Goal: Task Accomplishment & Management: Manage account settings

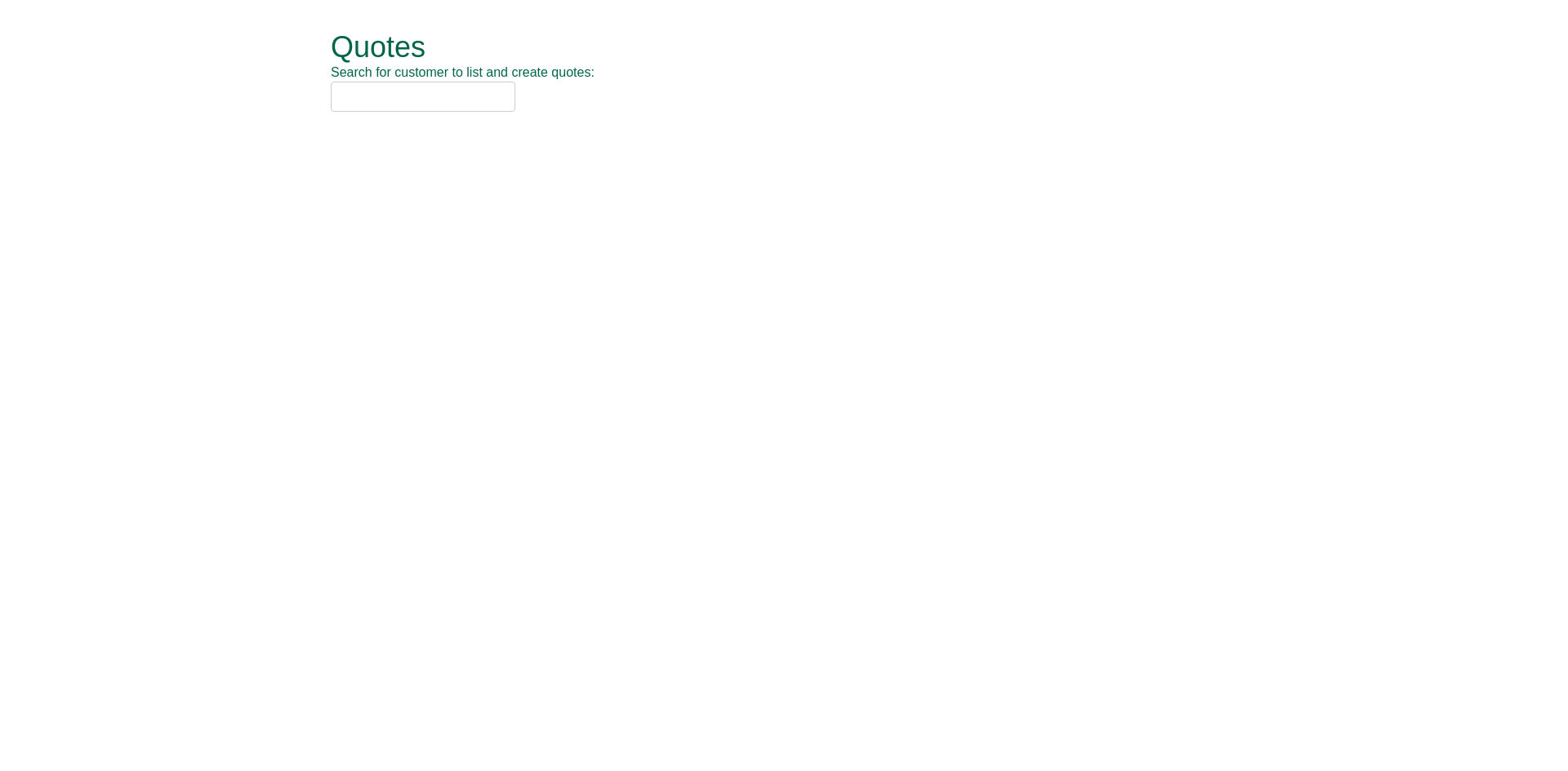
click at [408, 107] on input "text" at bounding box center [423, 96] width 185 height 30
type input "t"
click at [408, 85] on input "text" at bounding box center [423, 96] width 185 height 30
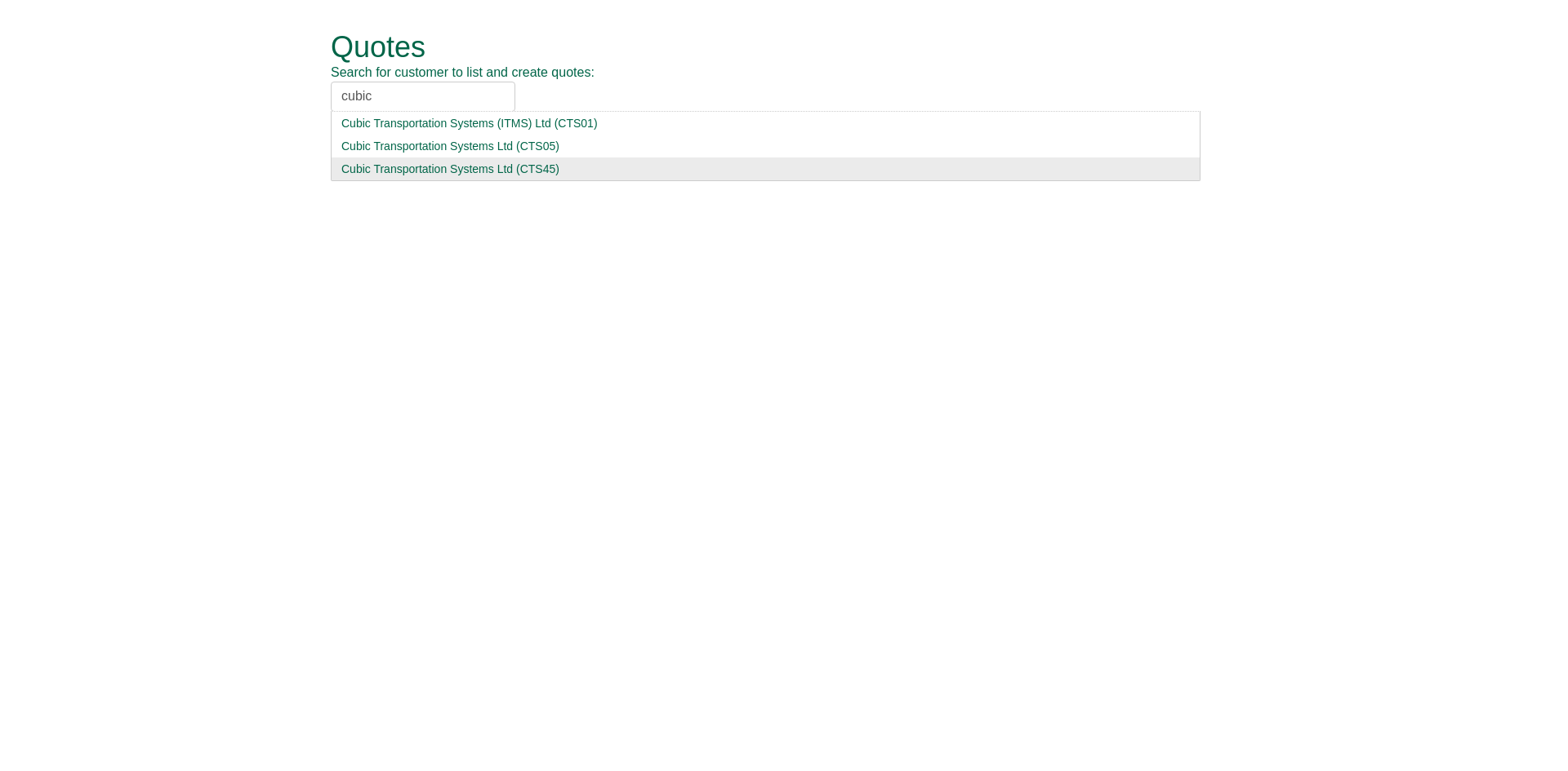
type input "cubic"
click at [420, 94] on input "cubic" at bounding box center [423, 96] width 185 height 30
click at [429, 171] on div "Cubic Transportation Systems Ltd (CTS45)" at bounding box center [766, 169] width 848 height 16
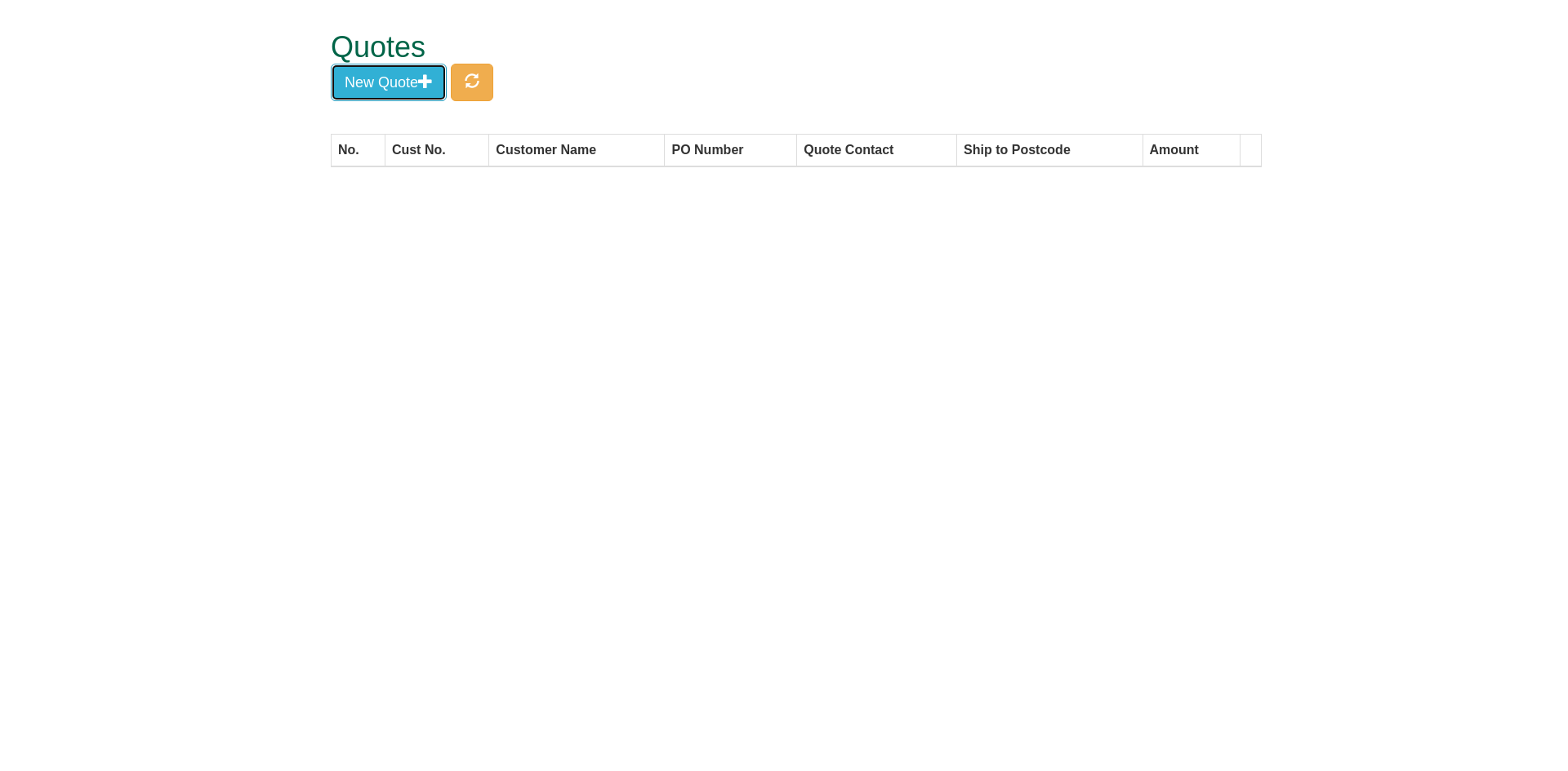
click at [380, 80] on button "New Quote" at bounding box center [388, 82] width 116 height 37
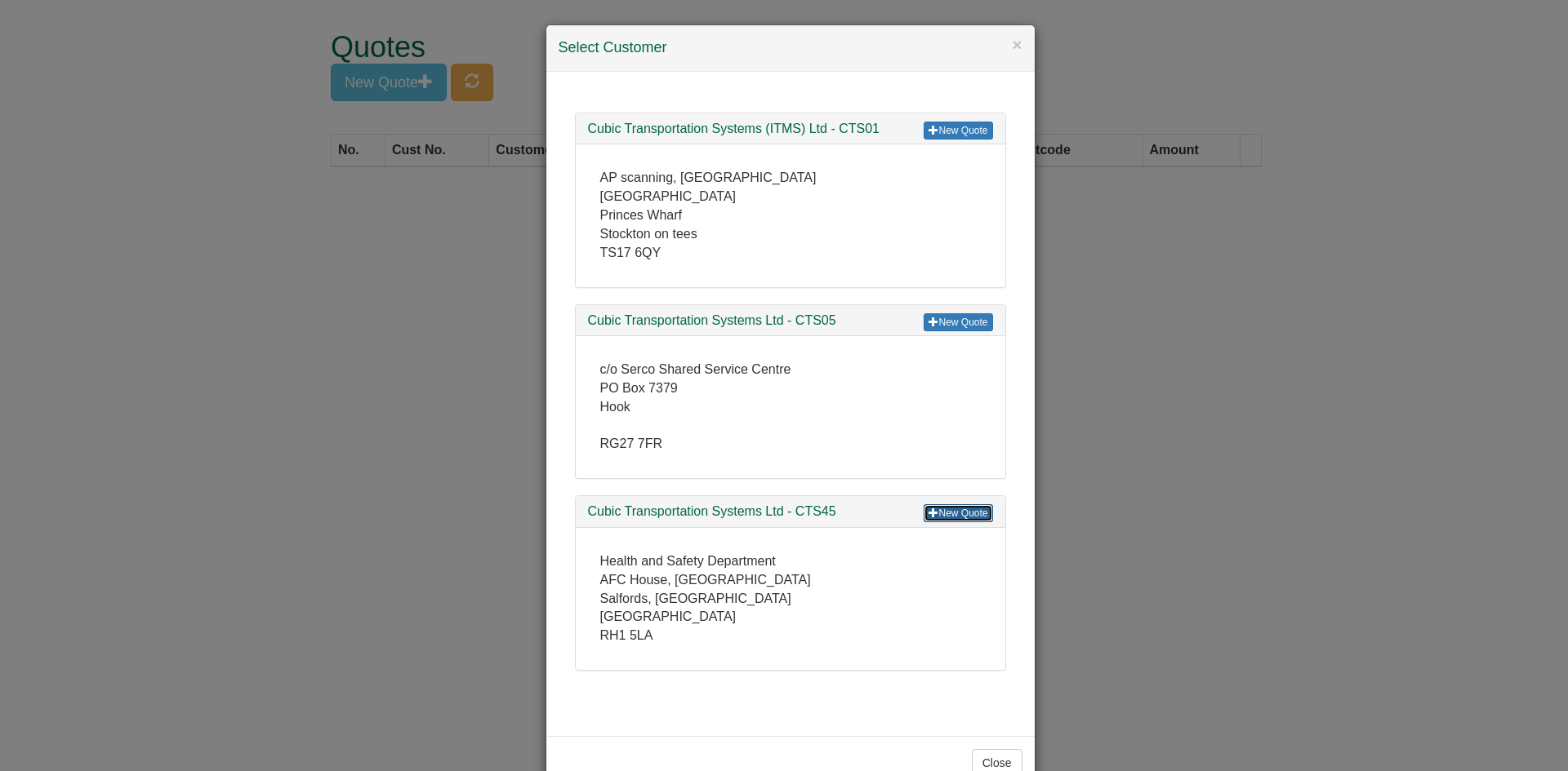
click at [939, 513] on link "New Quote" at bounding box center [958, 513] width 69 height 18
click at [931, 518] on link "New Quote" at bounding box center [958, 513] width 69 height 18
click at [943, 502] on div "New Quote Cubic Transportation Systems Ltd - CTS45" at bounding box center [790, 512] width 429 height 32
click at [938, 517] on link "New Quote" at bounding box center [958, 513] width 69 height 18
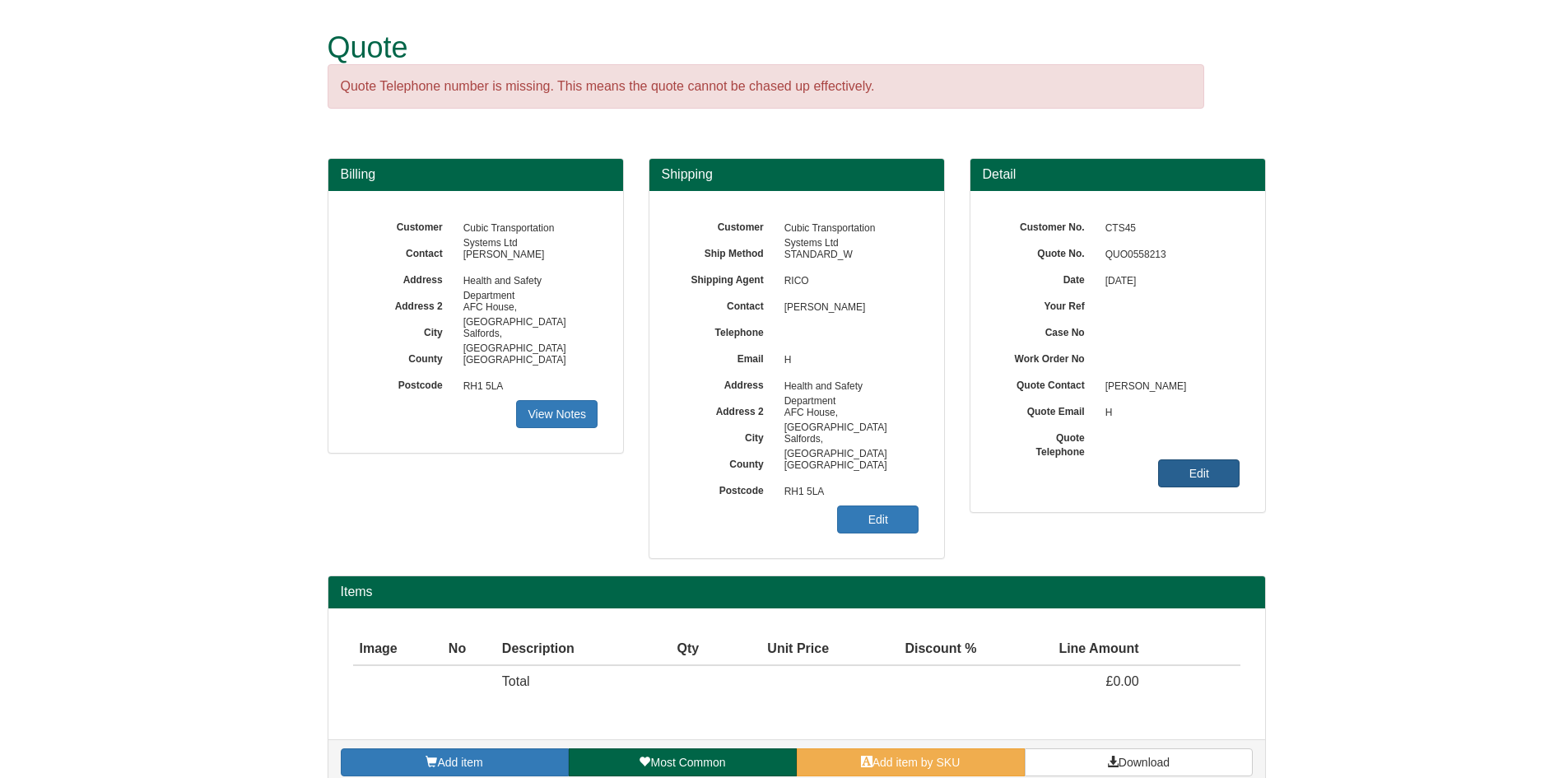
click at [1201, 467] on link "Edit" at bounding box center [1199, 474] width 81 height 28
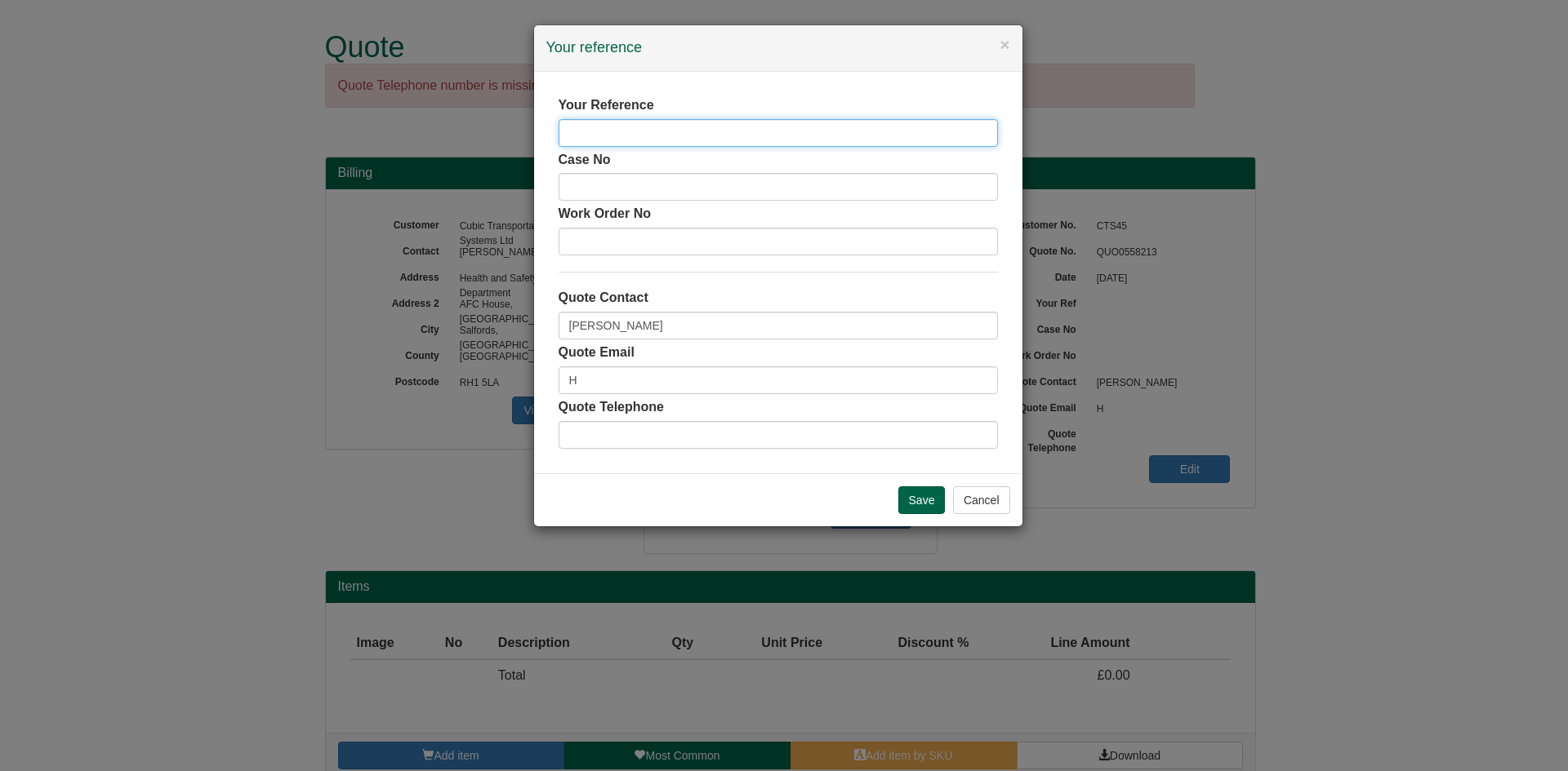
click at [682, 134] on input "text" at bounding box center [778, 132] width 440 height 27
click at [624, 132] on input "Anne Rordiguez" at bounding box center [778, 132] width 440 height 27
type input "Anne Rodriguez"
click at [915, 502] on input "Save" at bounding box center [922, 501] width 48 height 27
drag, startPoint x: 652, startPoint y: 376, endPoint x: 537, endPoint y: 373, distance: 115.0
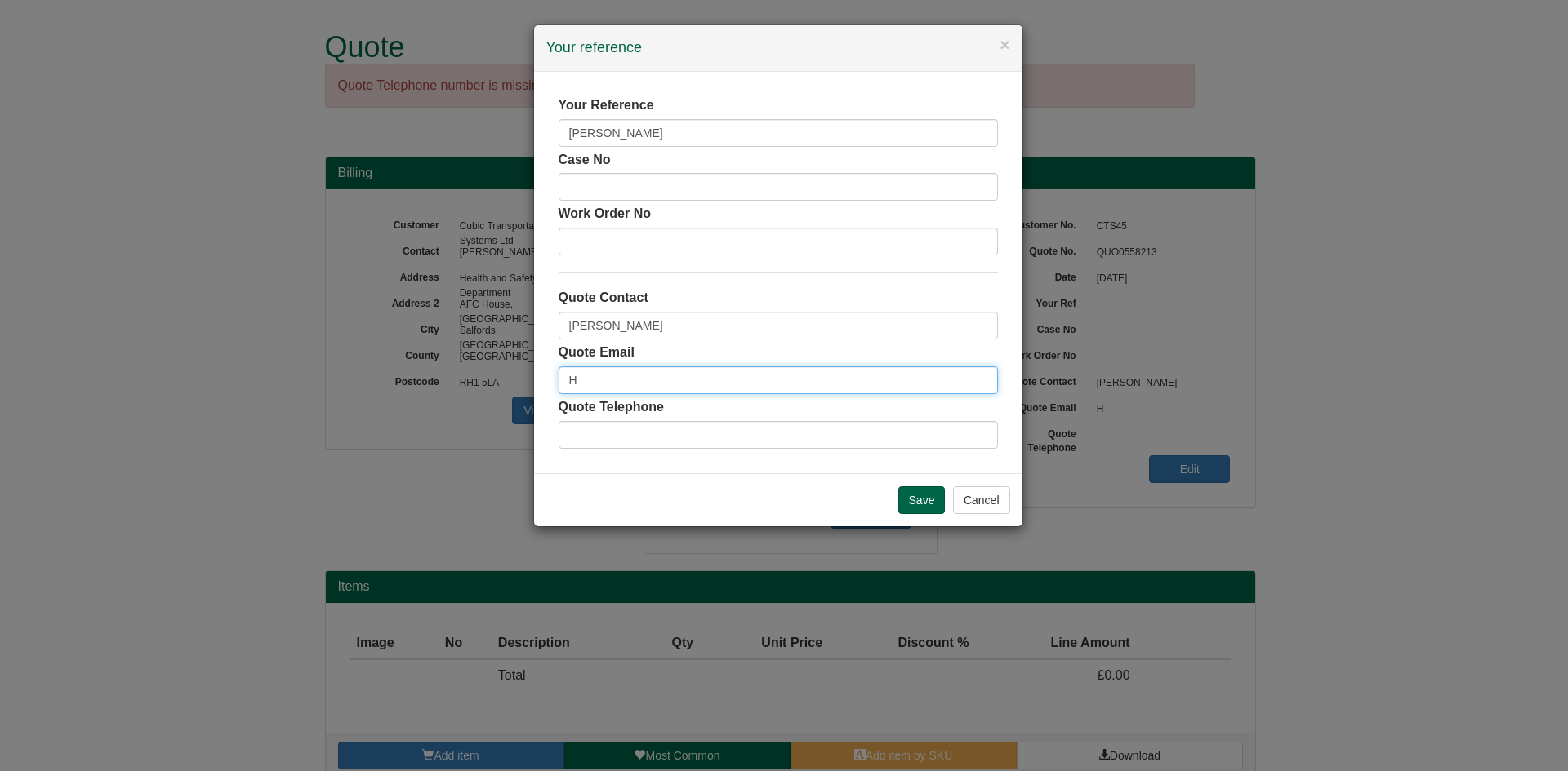
click at [537, 373] on div "Your Reference Anne Rodriguez Case No Work Order No Quote Contact Zoe Wilson Qu…" at bounding box center [778, 273] width 488 height 402
click at [916, 493] on input "Save" at bounding box center [922, 501] width 48 height 27
click at [926, 502] on input "Save" at bounding box center [922, 501] width 48 height 27
click at [688, 127] on input "[PERSON_NAME]" at bounding box center [778, 132] width 440 height 27
click at [909, 518] on div "Save Cancel" at bounding box center [778, 500] width 488 height 53
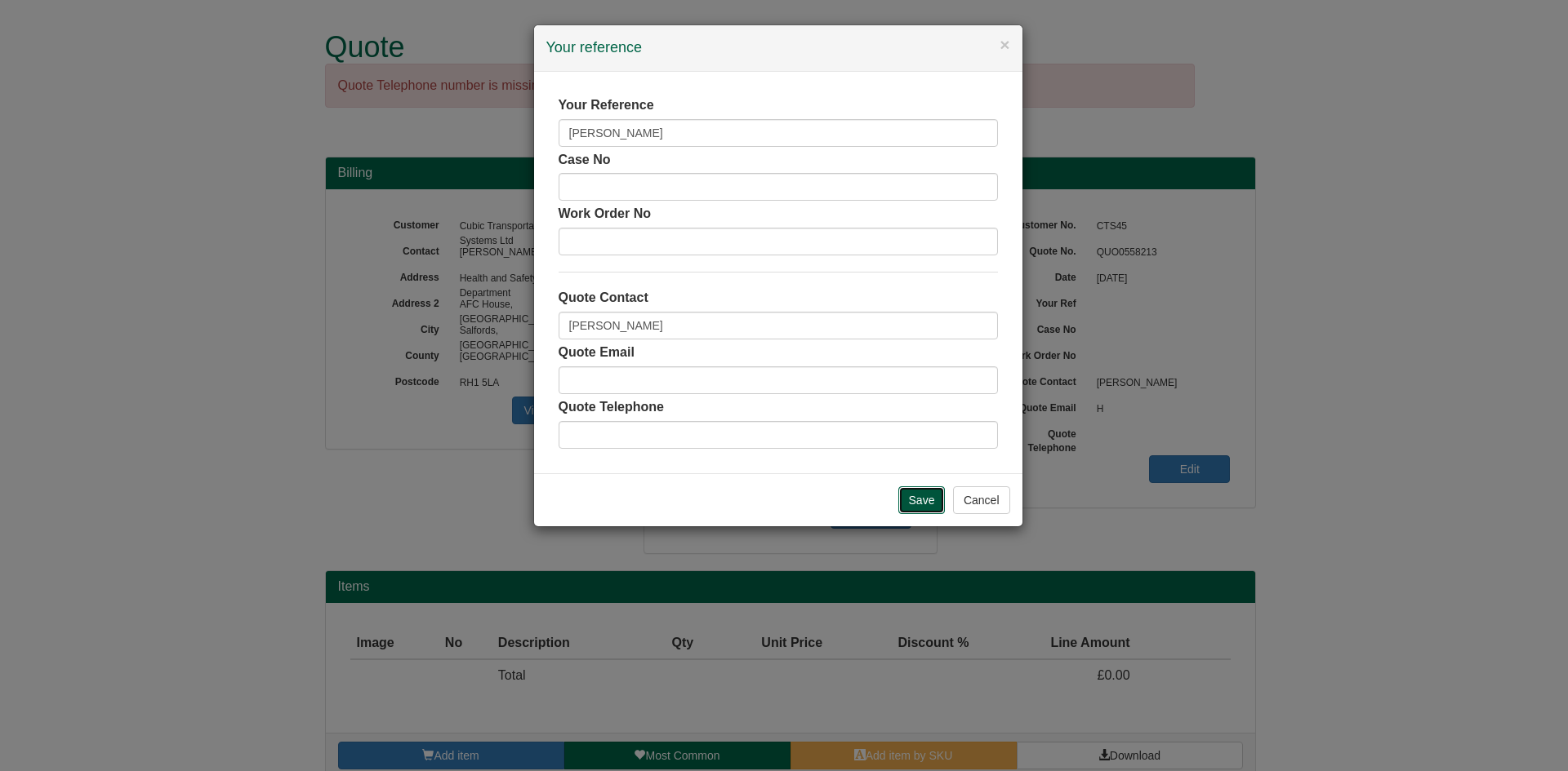
click at [914, 506] on input "Save" at bounding box center [922, 501] width 48 height 27
click at [969, 498] on button "Cancel" at bounding box center [981, 501] width 58 height 27
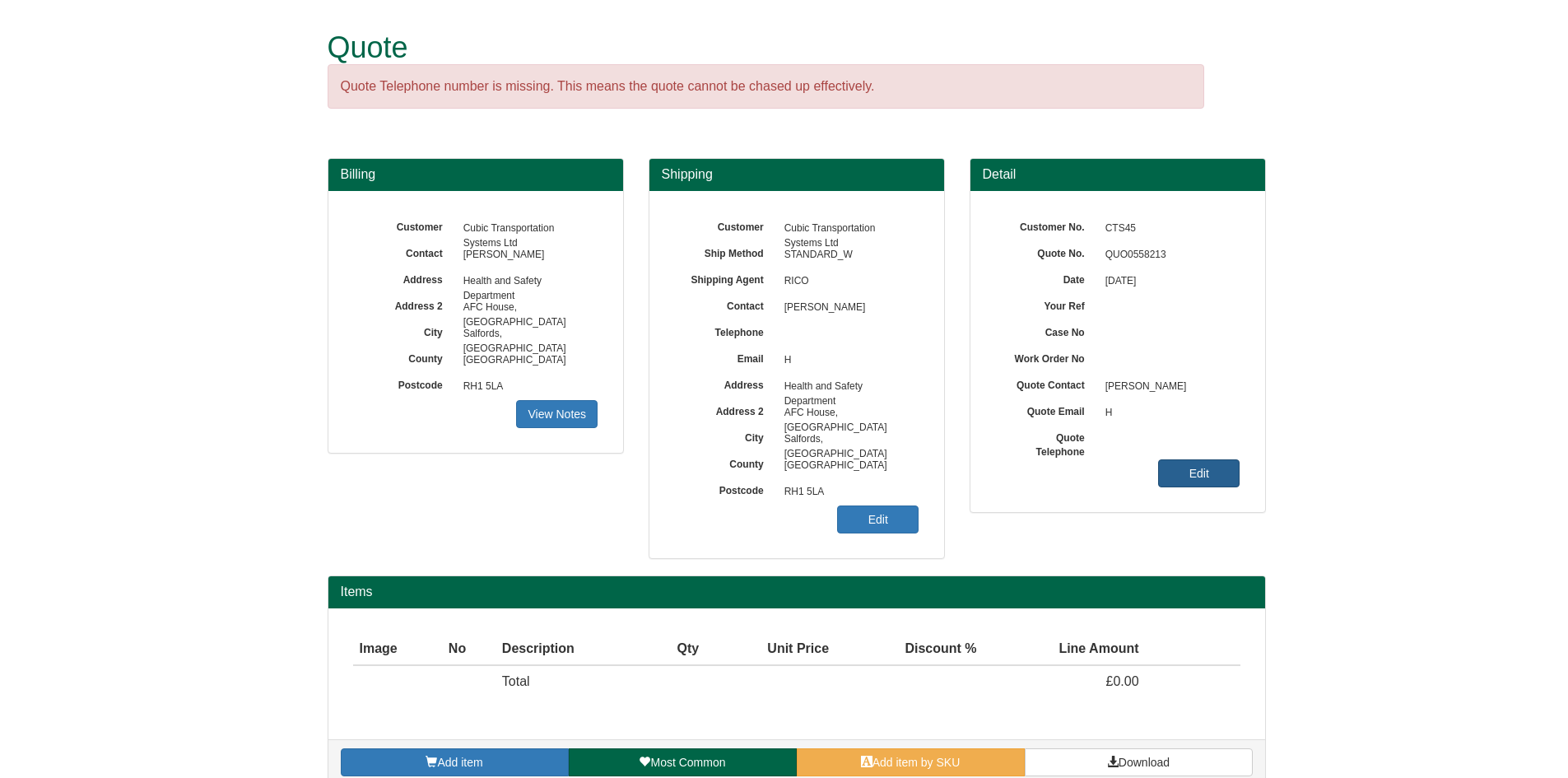
click at [1197, 468] on link "Edit" at bounding box center [1199, 474] width 81 height 28
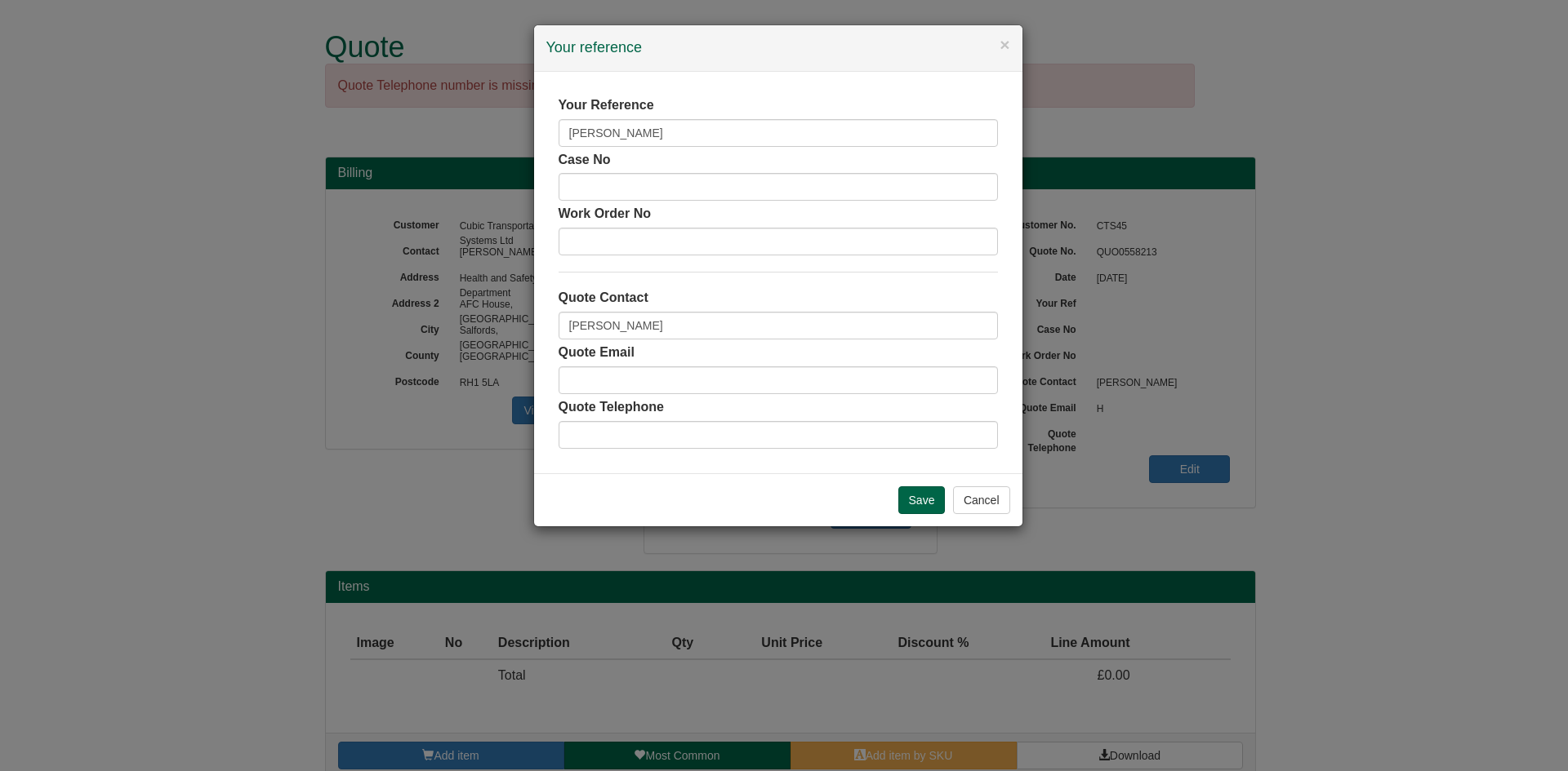
drag, startPoint x: 729, startPoint y: 117, endPoint x: 726, endPoint y: 128, distance: 11.4
click at [729, 118] on div "Your Reference Anne Rodriguez" at bounding box center [778, 121] width 440 height 50
click at [726, 132] on input "[PERSON_NAME]" at bounding box center [778, 132] width 440 height 27
click at [916, 491] on input "Save" at bounding box center [922, 501] width 48 height 27
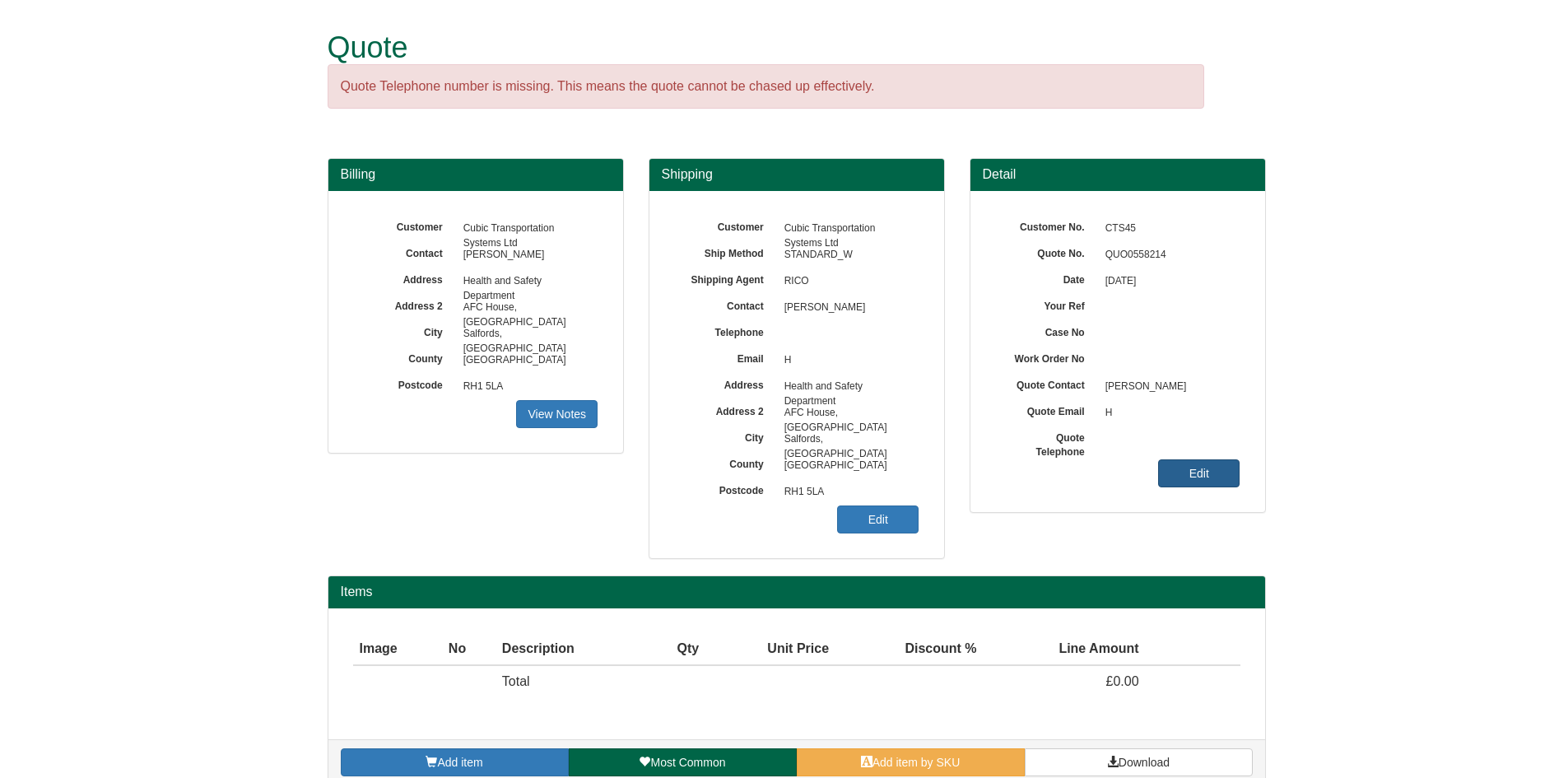
click at [1193, 476] on link "Edit" at bounding box center [1199, 474] width 81 height 28
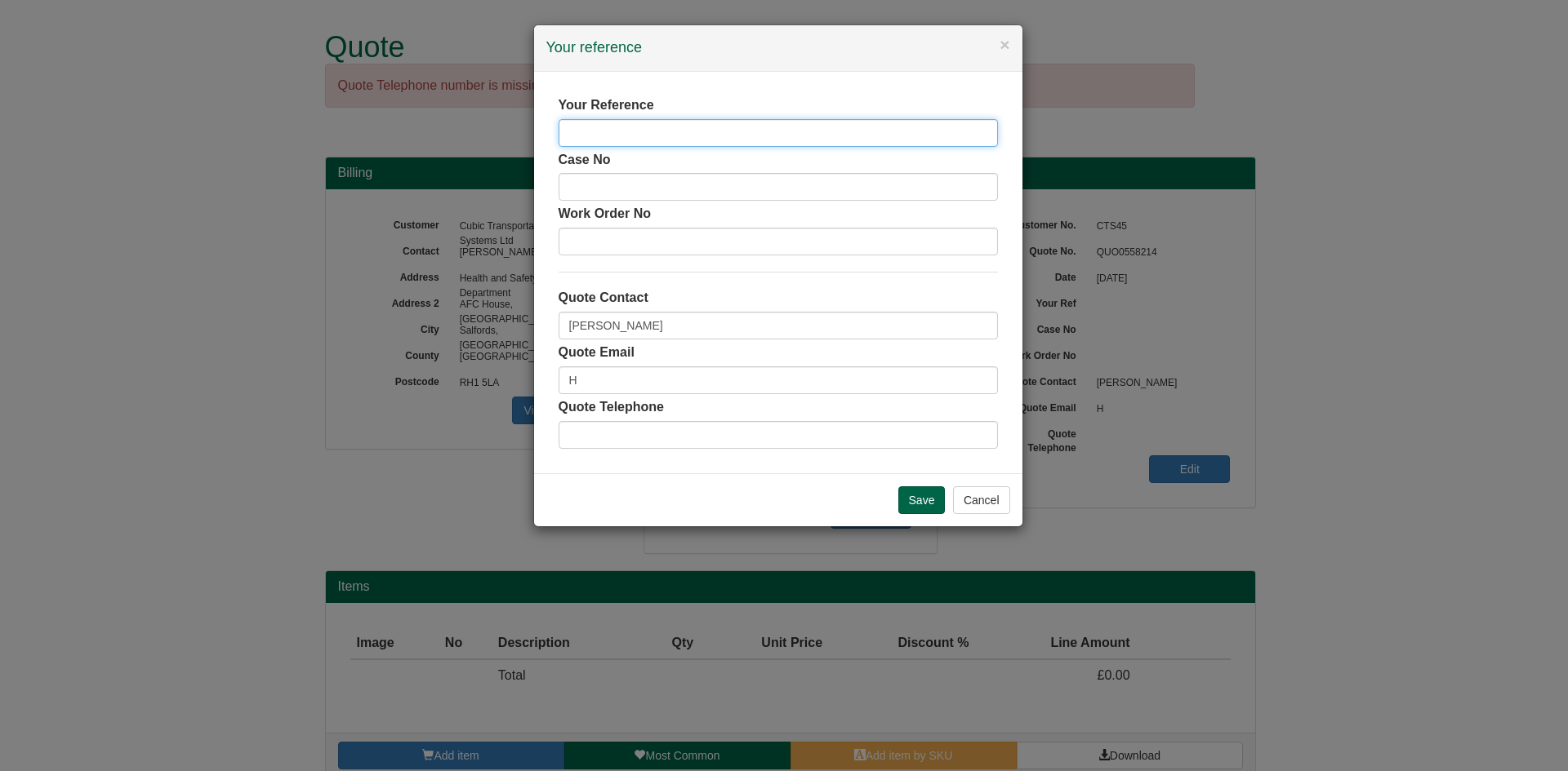
click at [634, 135] on input "text" at bounding box center [778, 132] width 440 height 27
type input "Anne Rodriguez"
click at [927, 495] on input "Save" at bounding box center [922, 501] width 48 height 27
click at [996, 510] on button "Cancel" at bounding box center [981, 501] width 58 height 27
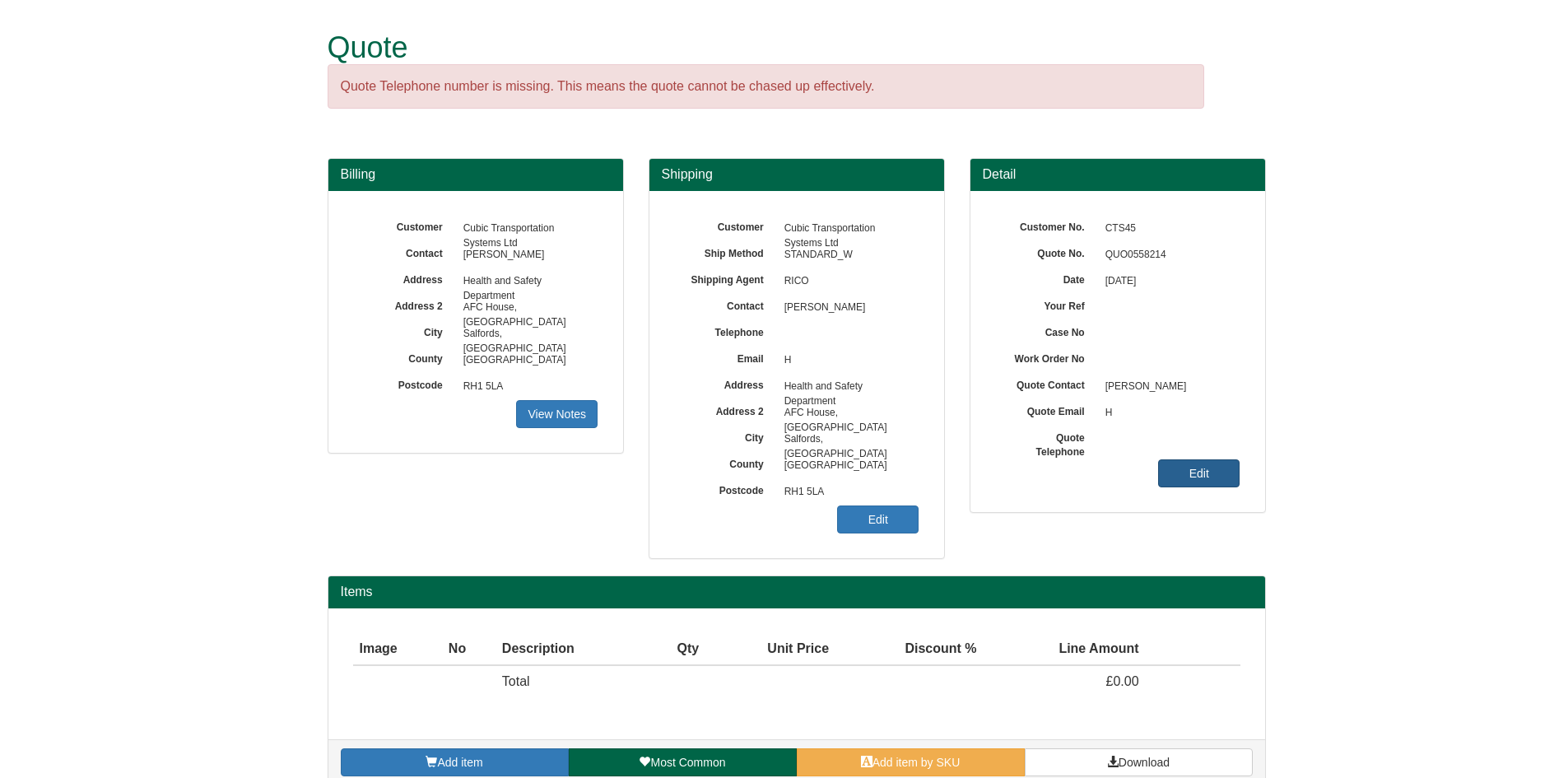
click at [1217, 460] on link "Edit" at bounding box center [1199, 474] width 81 height 28
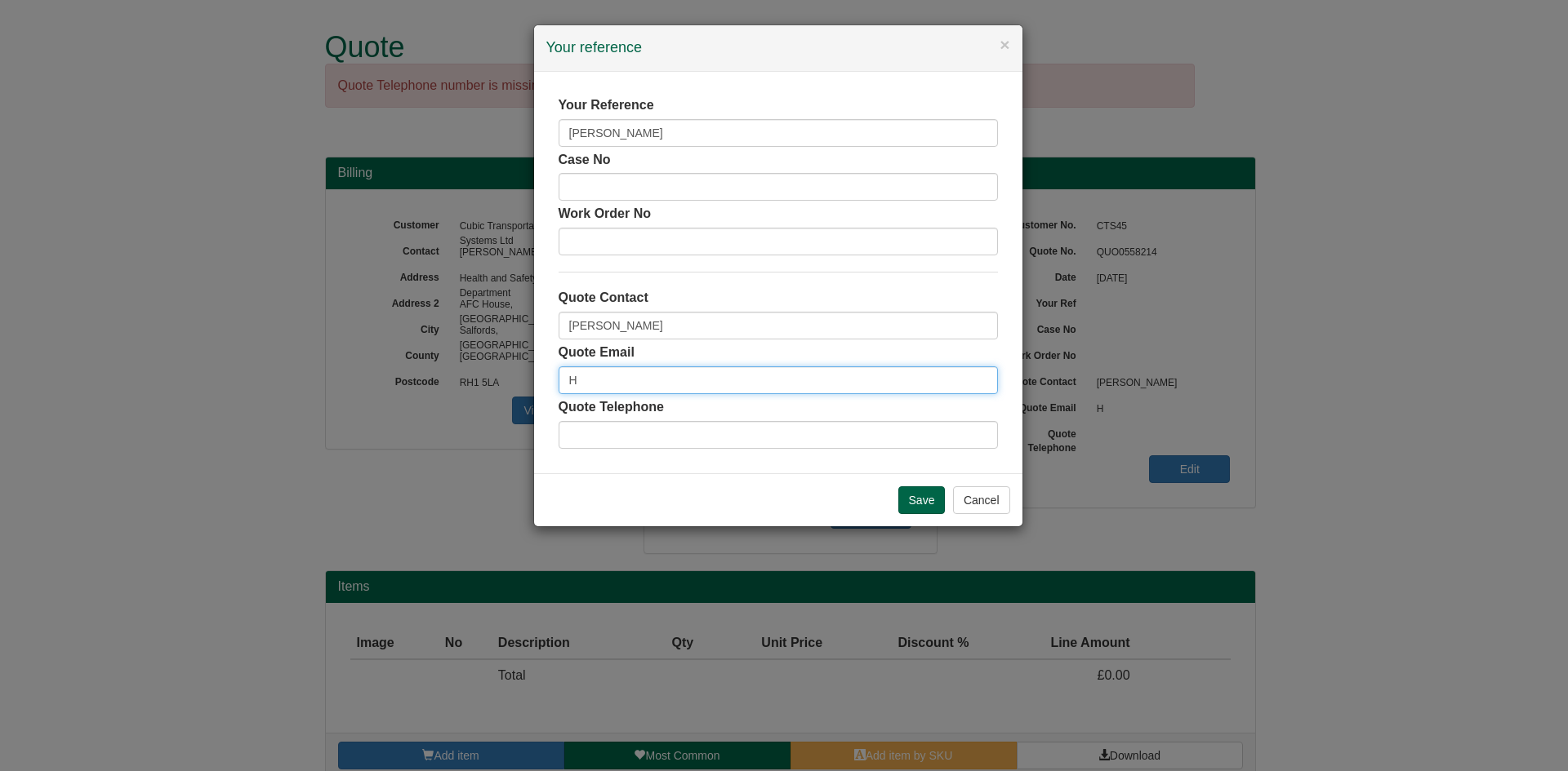
drag, startPoint x: 562, startPoint y: 387, endPoint x: 597, endPoint y: 386, distance: 35.0
click at [562, 387] on input "H" at bounding box center [778, 380] width 440 height 27
click at [603, 384] on input "H" at bounding box center [778, 380] width 440 height 27
type input "d"
click at [908, 500] on input "Save" at bounding box center [922, 501] width 48 height 27
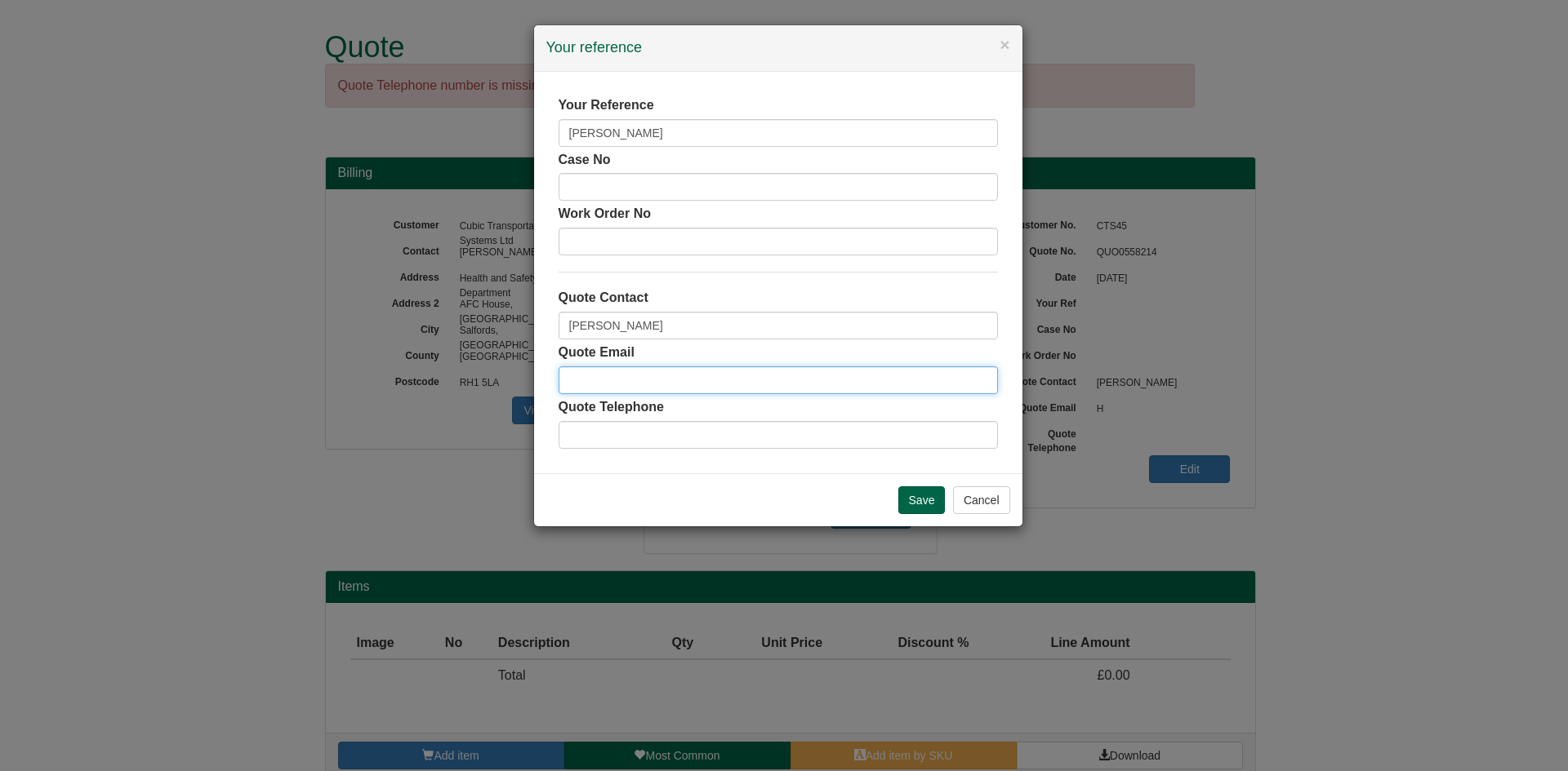
click at [742, 382] on input "email" at bounding box center [778, 380] width 440 height 27
type input "d"
click at [908, 503] on input "Save" at bounding box center [922, 501] width 48 height 27
drag, startPoint x: 831, startPoint y: 372, endPoint x: 567, endPoint y: 374, distance: 264.0
click at [567, 374] on input "d" at bounding box center [778, 380] width 440 height 27
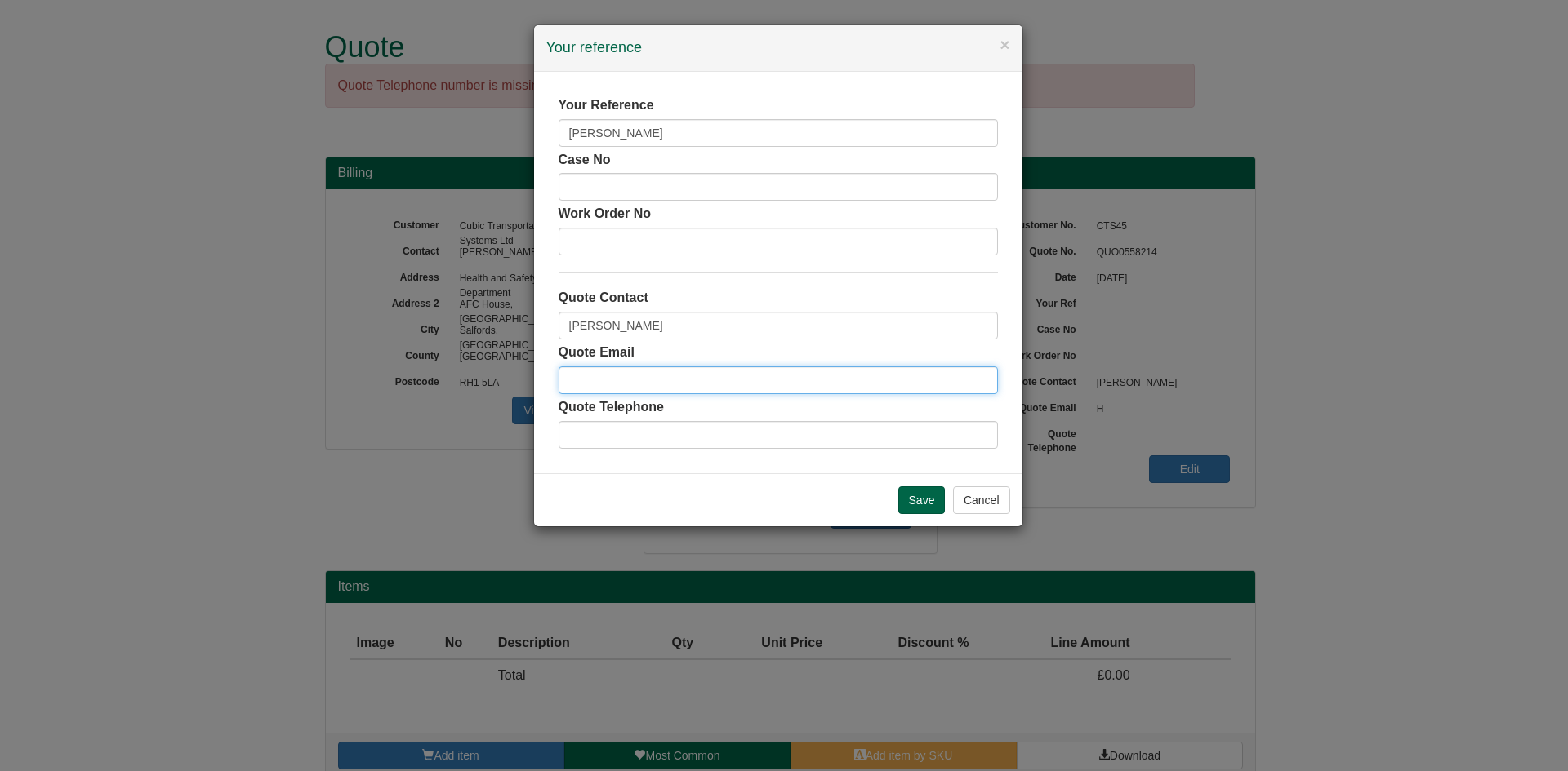
click at [641, 389] on input "email" at bounding box center [778, 380] width 440 height 27
click at [672, 388] on input "email" at bounding box center [778, 380] width 440 height 27
paste input "DSEAdmin@Cubic.com"
type input "DSEAdmin@Cubic.com"
click at [938, 508] on input "Save" at bounding box center [922, 501] width 48 height 27
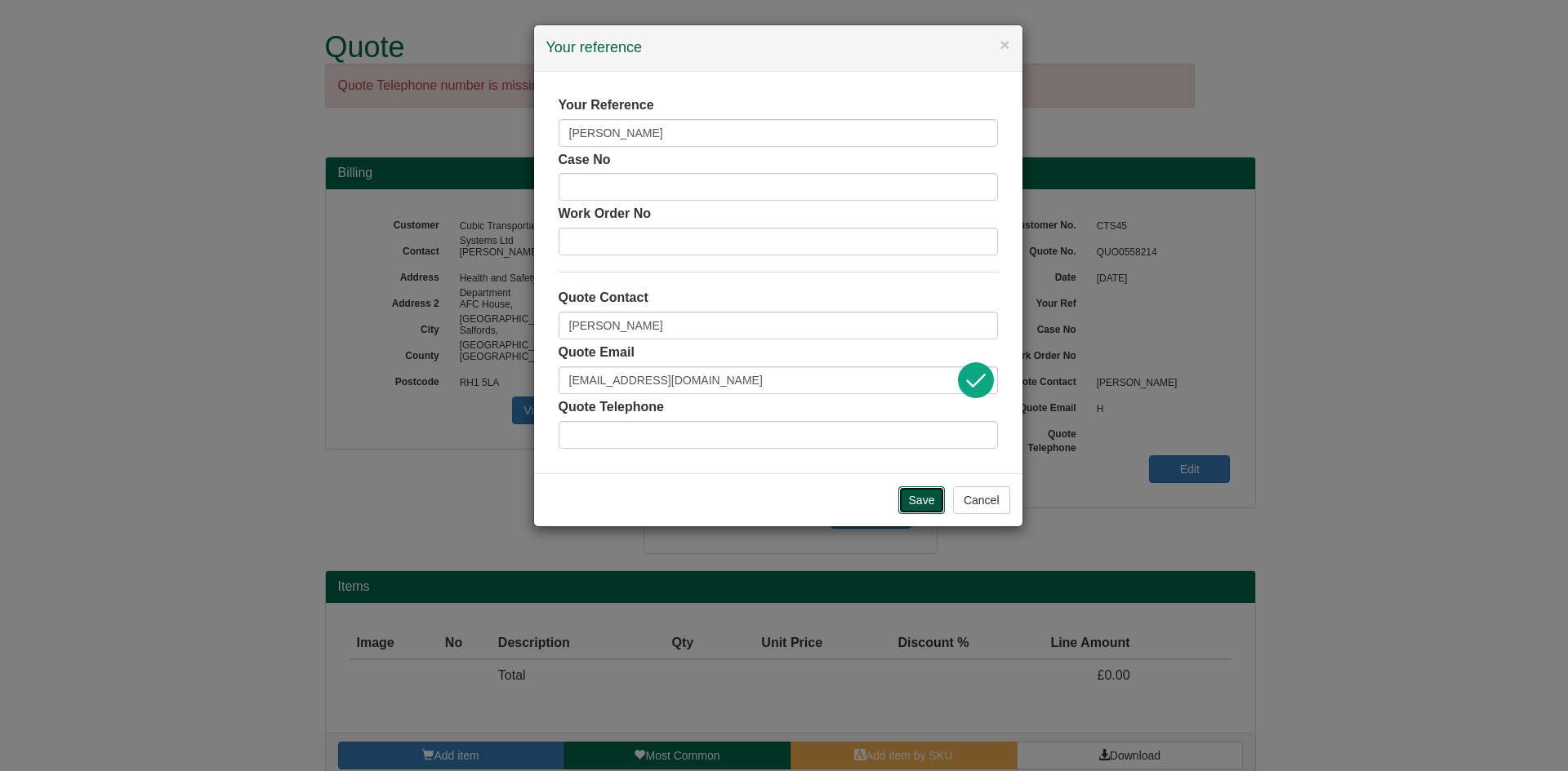
click at [909, 504] on input "Save" at bounding box center [922, 501] width 48 height 27
click at [701, 389] on input "DSEAdmin@Cubic.com" at bounding box center [778, 380] width 440 height 27
click at [745, 401] on div "Quote Telephone" at bounding box center [778, 423] width 440 height 50
click at [994, 502] on button "Cancel" at bounding box center [981, 501] width 58 height 27
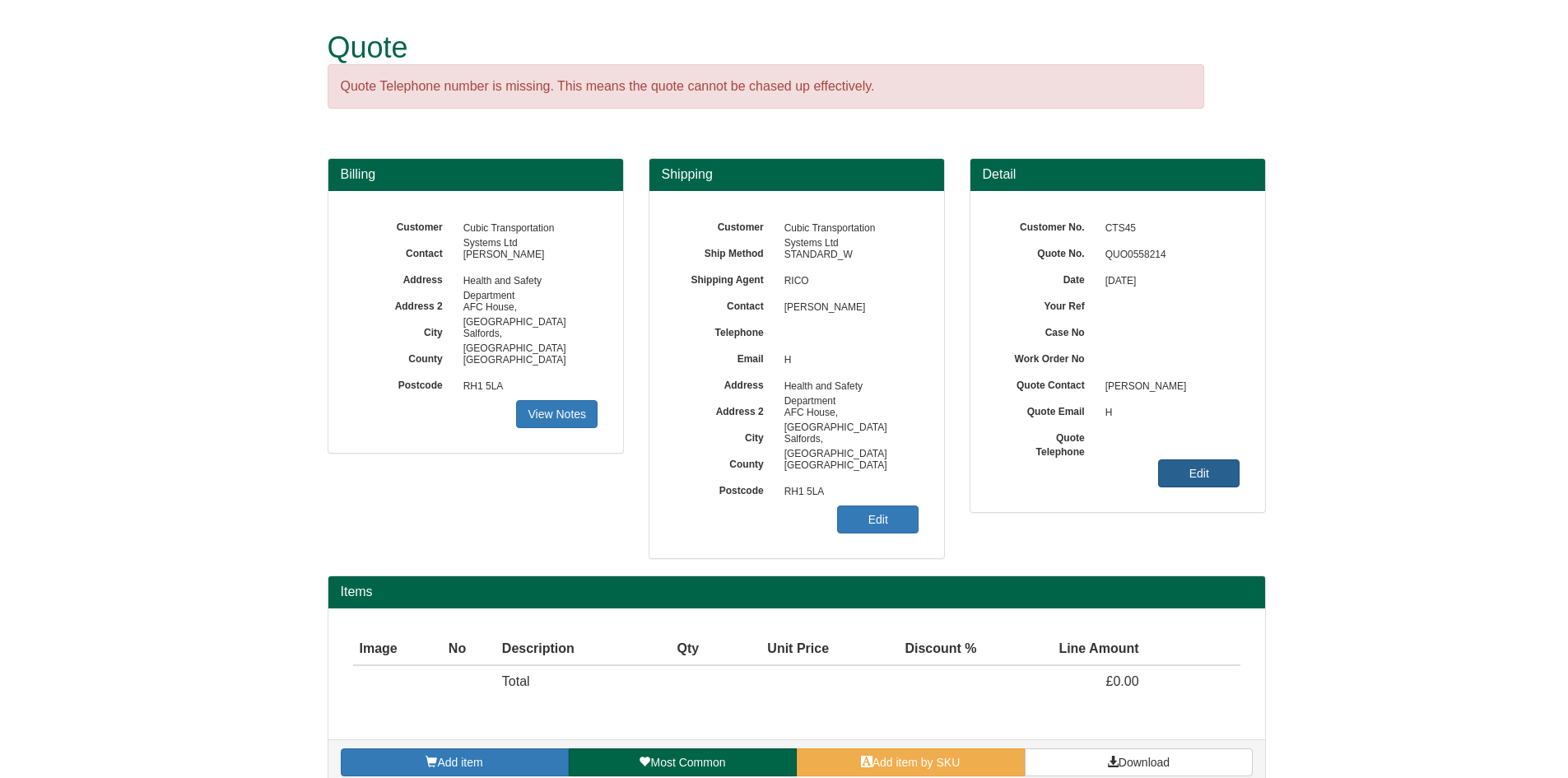
click at [1202, 470] on link "Edit" at bounding box center [1199, 474] width 81 height 28
click at [892, 517] on link "Edit" at bounding box center [878, 520] width 81 height 28
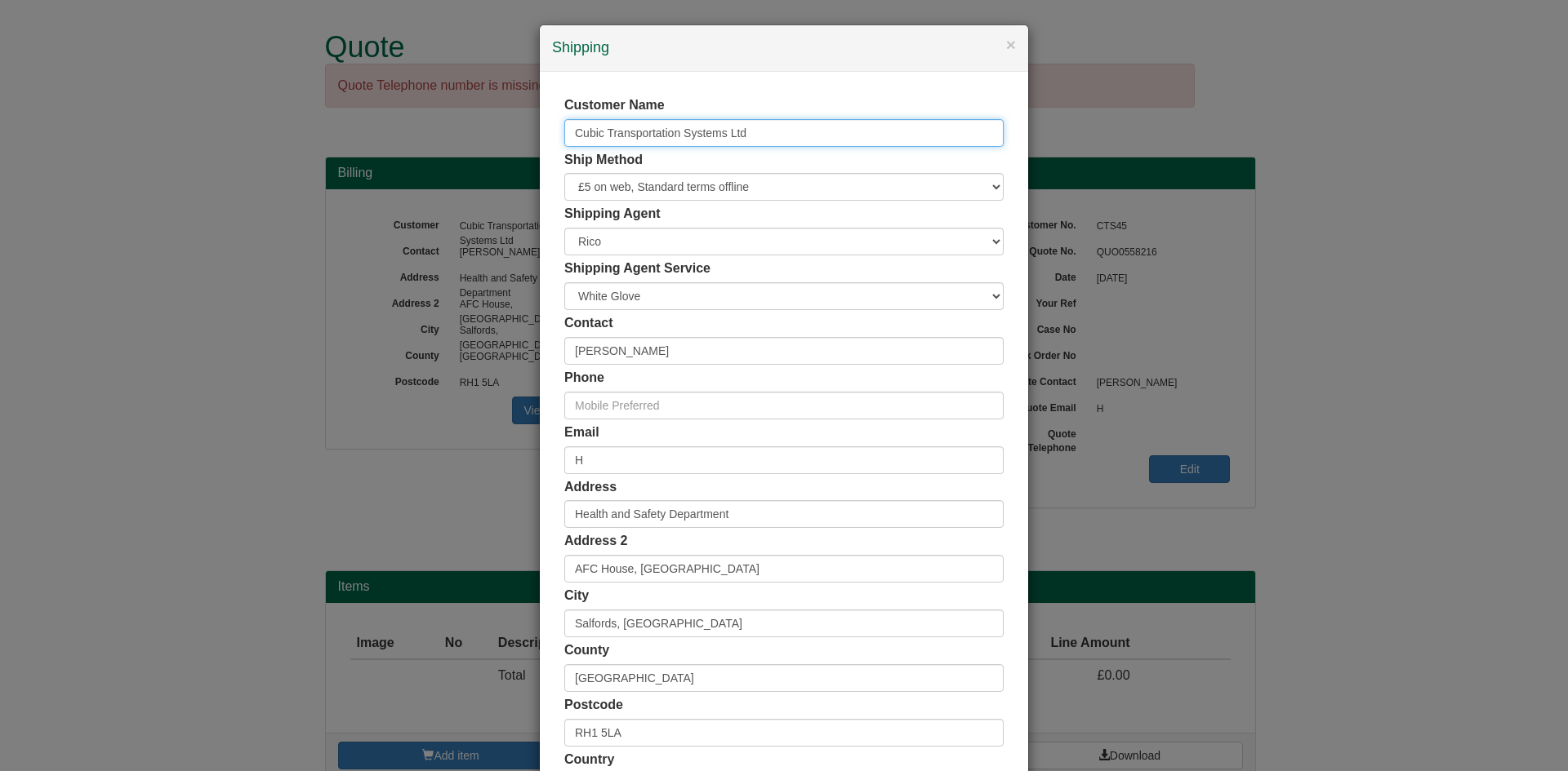
drag, startPoint x: 767, startPoint y: 144, endPoint x: 461, endPoint y: 135, distance: 306.1
click at [461, 135] on div "× Shipping Customer Name Cubic Transportation Systems Ltd Ship Method Free of C…" at bounding box center [784, 386] width 1568 height 771
type input "Anne Rodriguez"
drag, startPoint x: 694, startPoint y: 464, endPoint x: 481, endPoint y: 464, distance: 213.0
click at [481, 464] on div "× Shipping Customer Name Anne Rodriguez Ship Method Free of Charge £5 Flat Rate…" at bounding box center [784, 386] width 1568 height 771
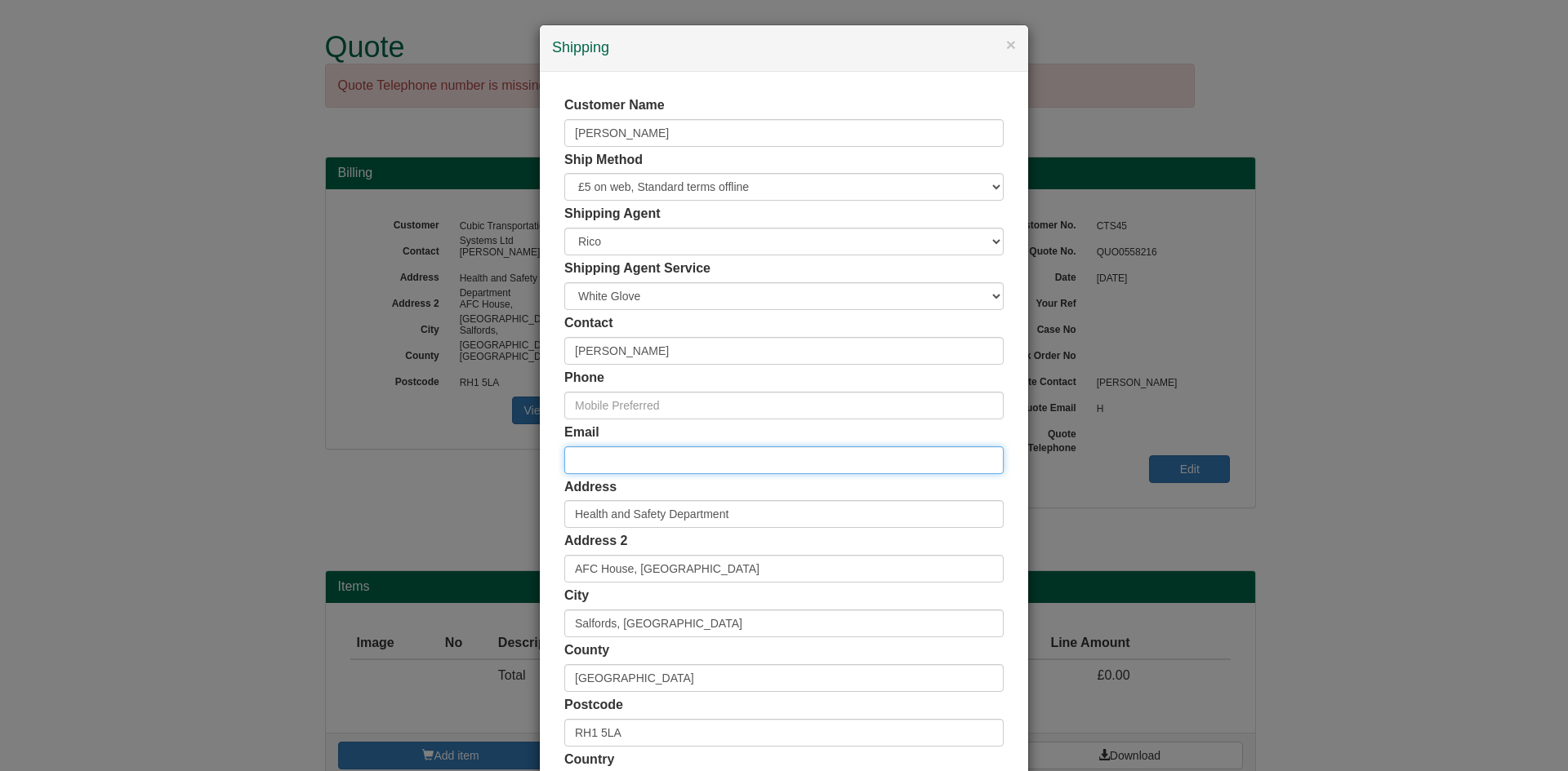
click at [610, 471] on input "email" at bounding box center [783, 460] width 440 height 27
paste input "Anne.Rodriguez@cubic.com"
type input "Anne.Rodriguez@cubic.com"
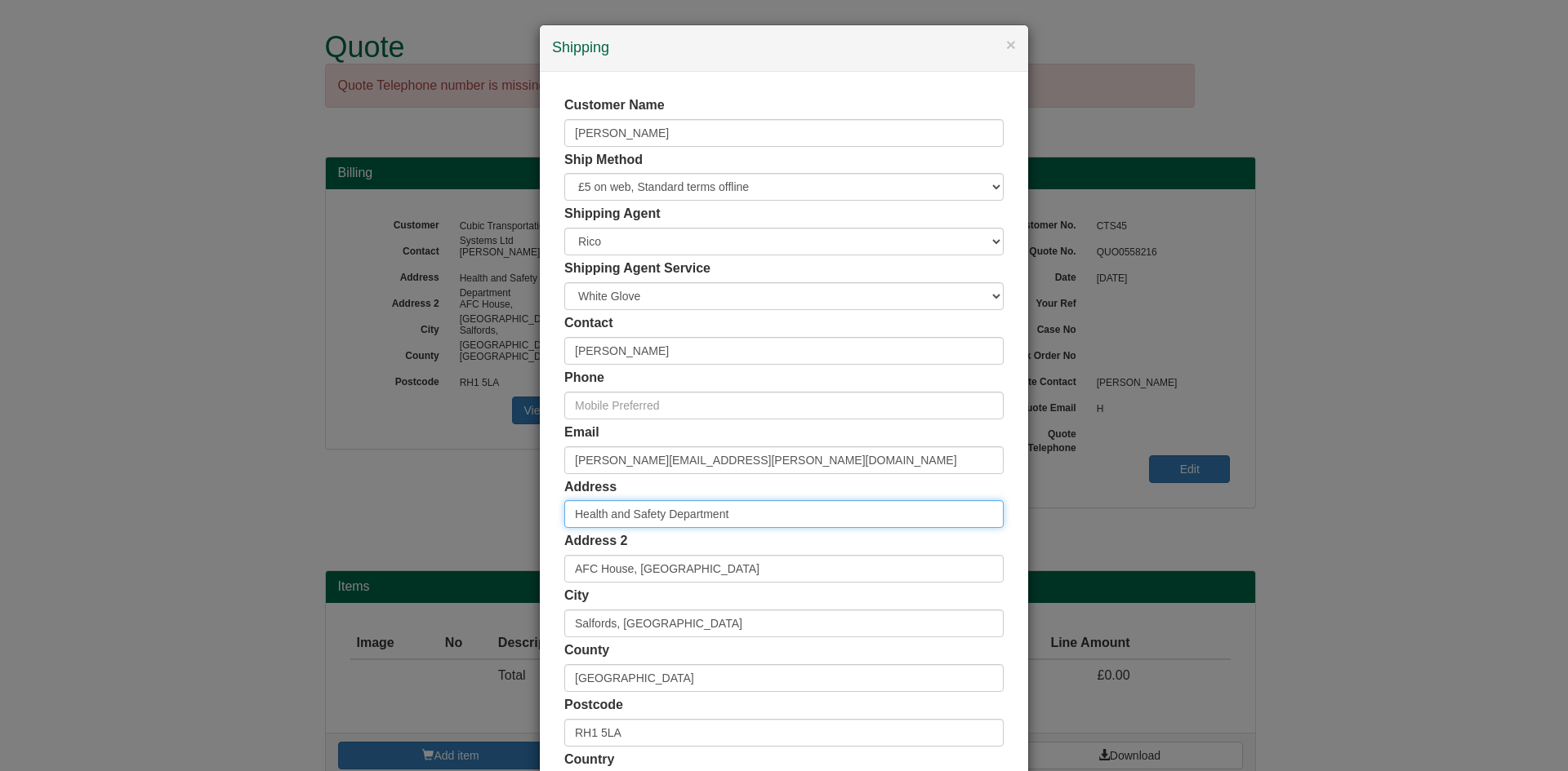
drag, startPoint x: 771, startPoint y: 511, endPoint x: 365, endPoint y: 488, distance: 406.7
click at [365, 488] on div "× Shipping Customer Name Anne Rodriguez Ship Method Free of Charge £5 Flat Rate…" at bounding box center [784, 386] width 1568 height 771
click at [764, 484] on div "Address" at bounding box center [783, 503] width 440 height 50
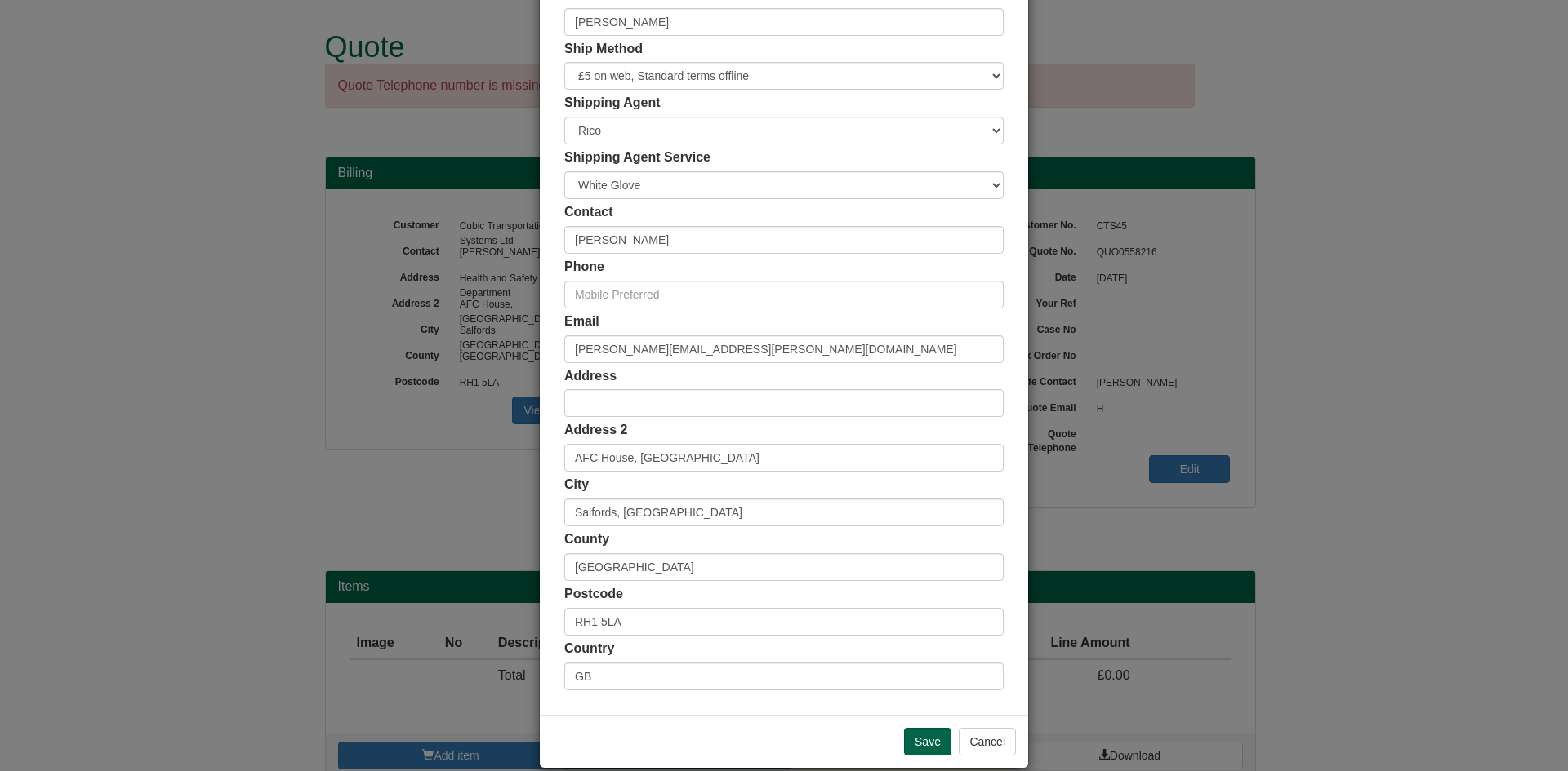
scroll to position [133, 0]
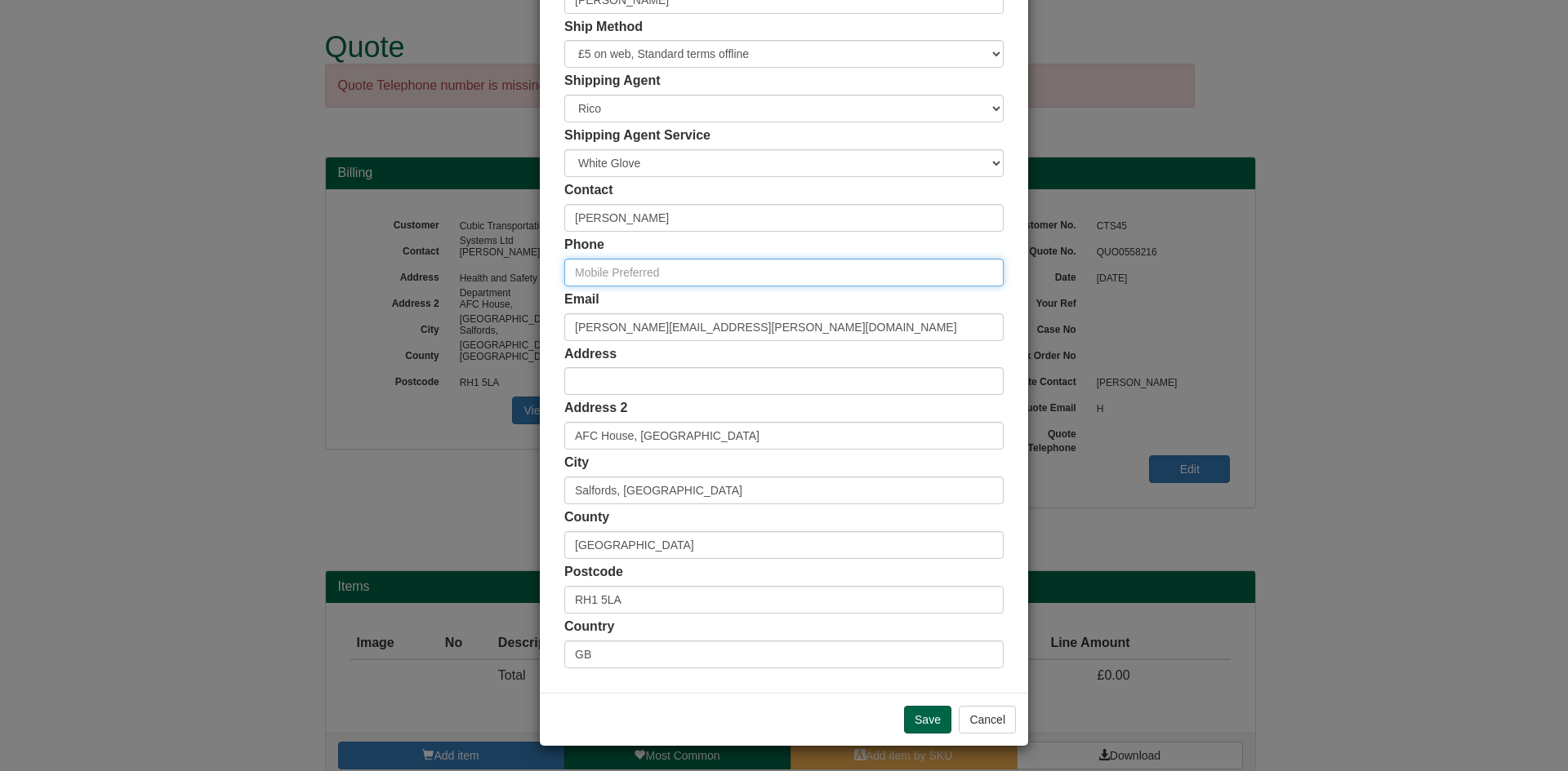
drag, startPoint x: 659, startPoint y: 272, endPoint x: 229, endPoint y: 296, distance: 430.7
click at [659, 272] on input "text" at bounding box center [783, 272] width 440 height 27
click at [925, 713] on input "Save" at bounding box center [927, 720] width 48 height 27
click at [926, 717] on input "Save" at bounding box center [927, 720] width 48 height 27
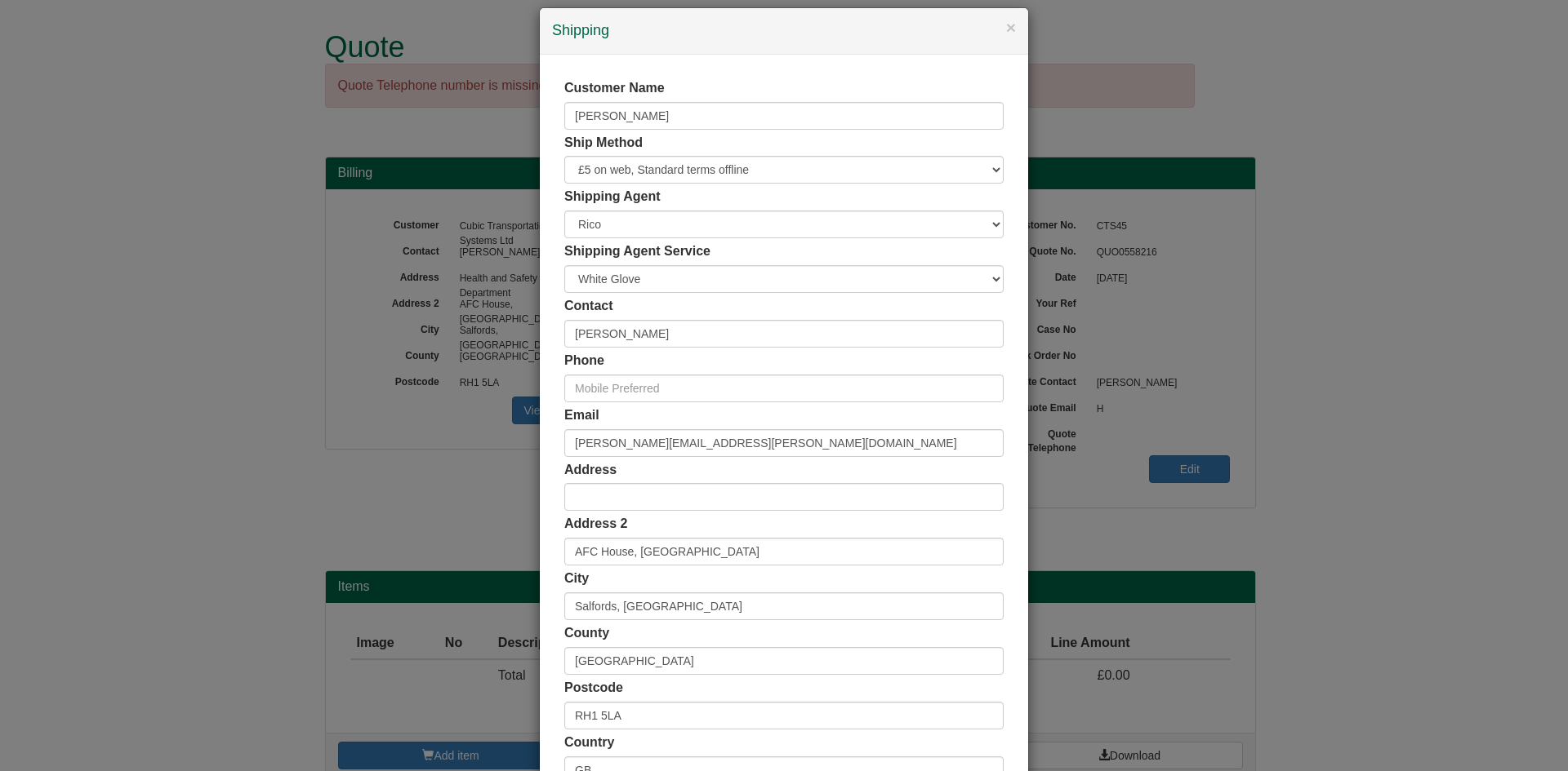
scroll to position [0, 0]
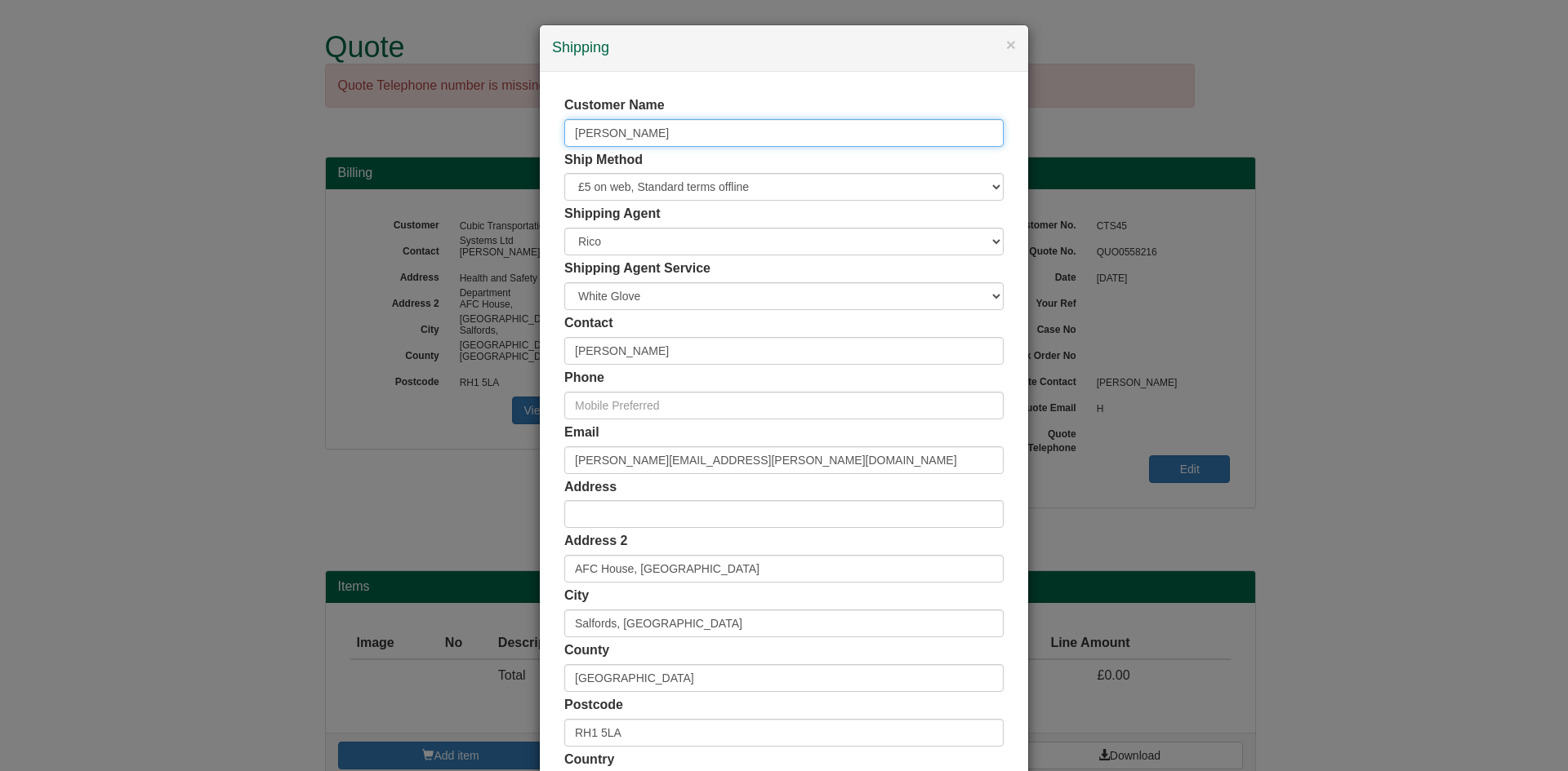
click at [727, 127] on input "[PERSON_NAME]" at bounding box center [783, 132] width 440 height 27
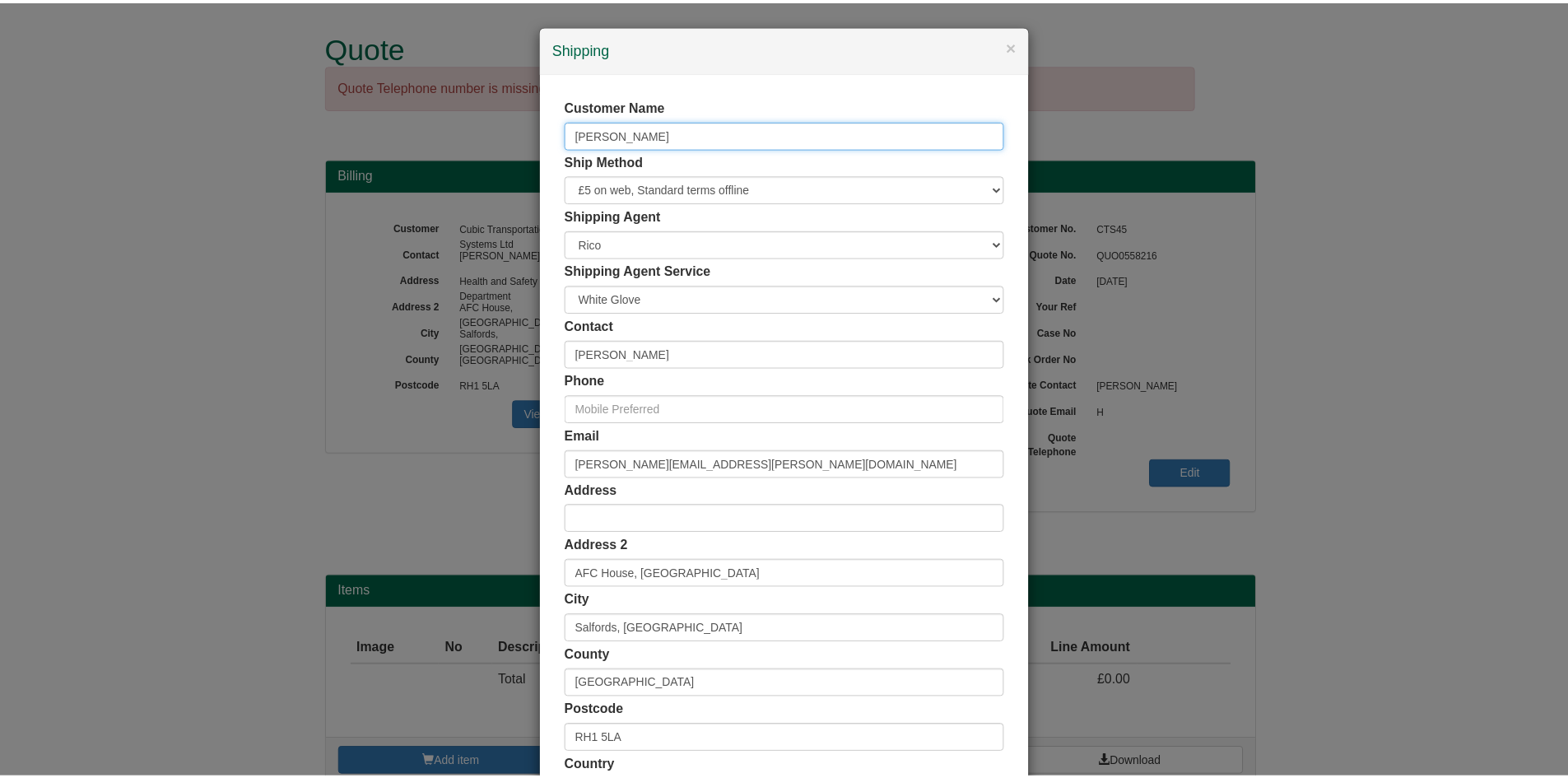
scroll to position [135, 0]
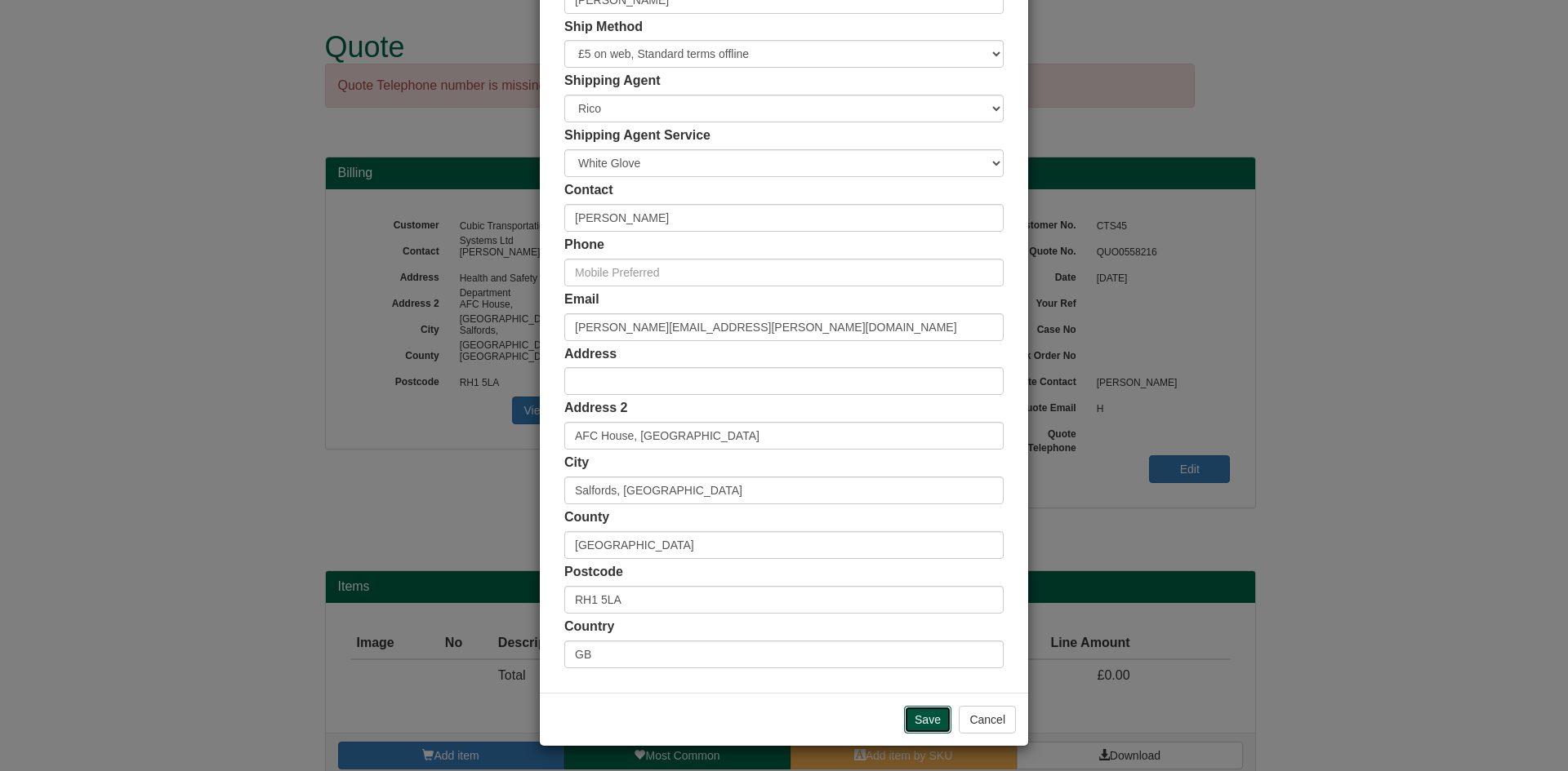
click at [929, 718] on input "Save" at bounding box center [927, 720] width 48 height 27
click at [964, 715] on button "Cancel" at bounding box center [987, 720] width 58 height 27
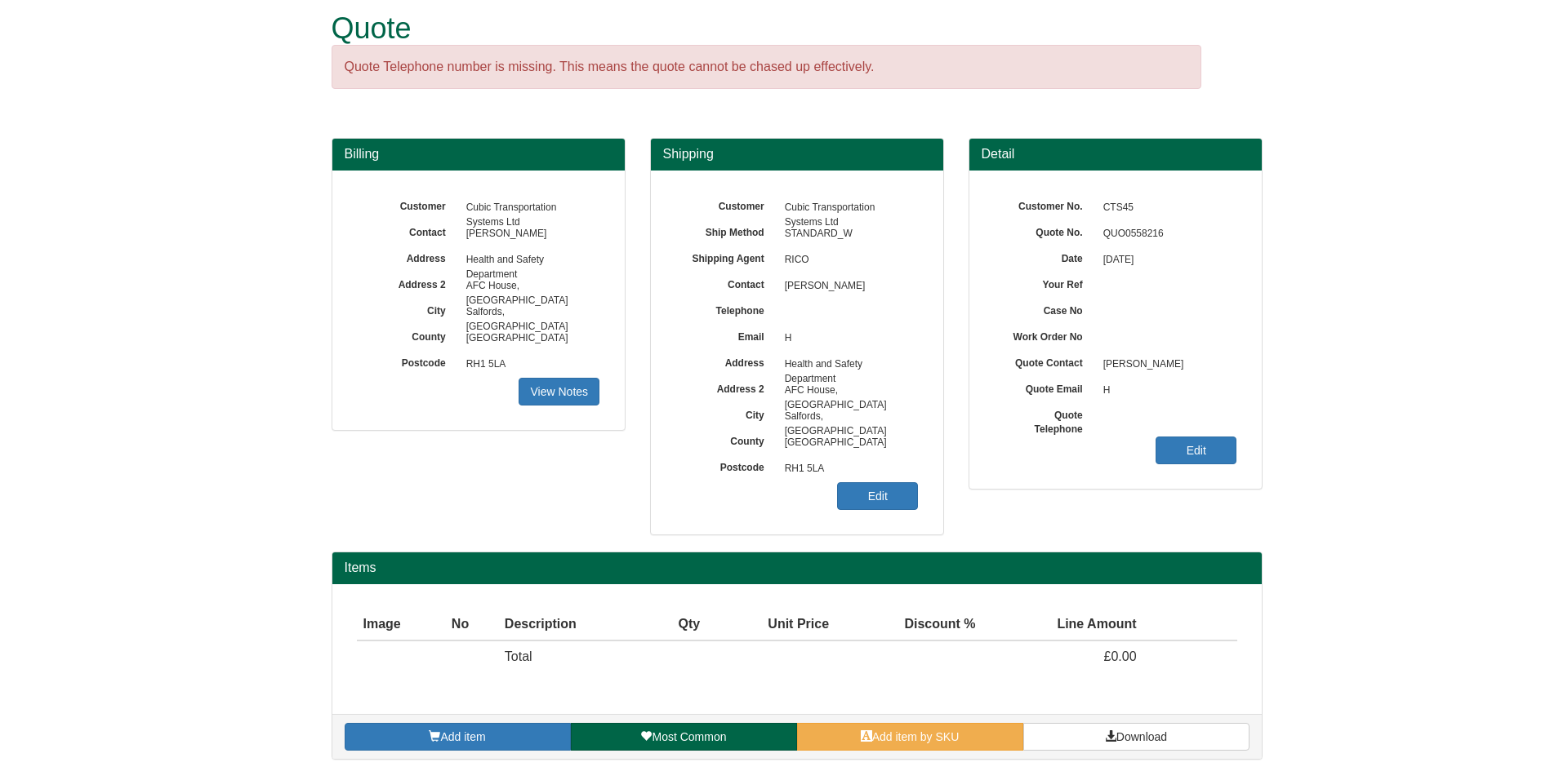
scroll to position [24, 0]
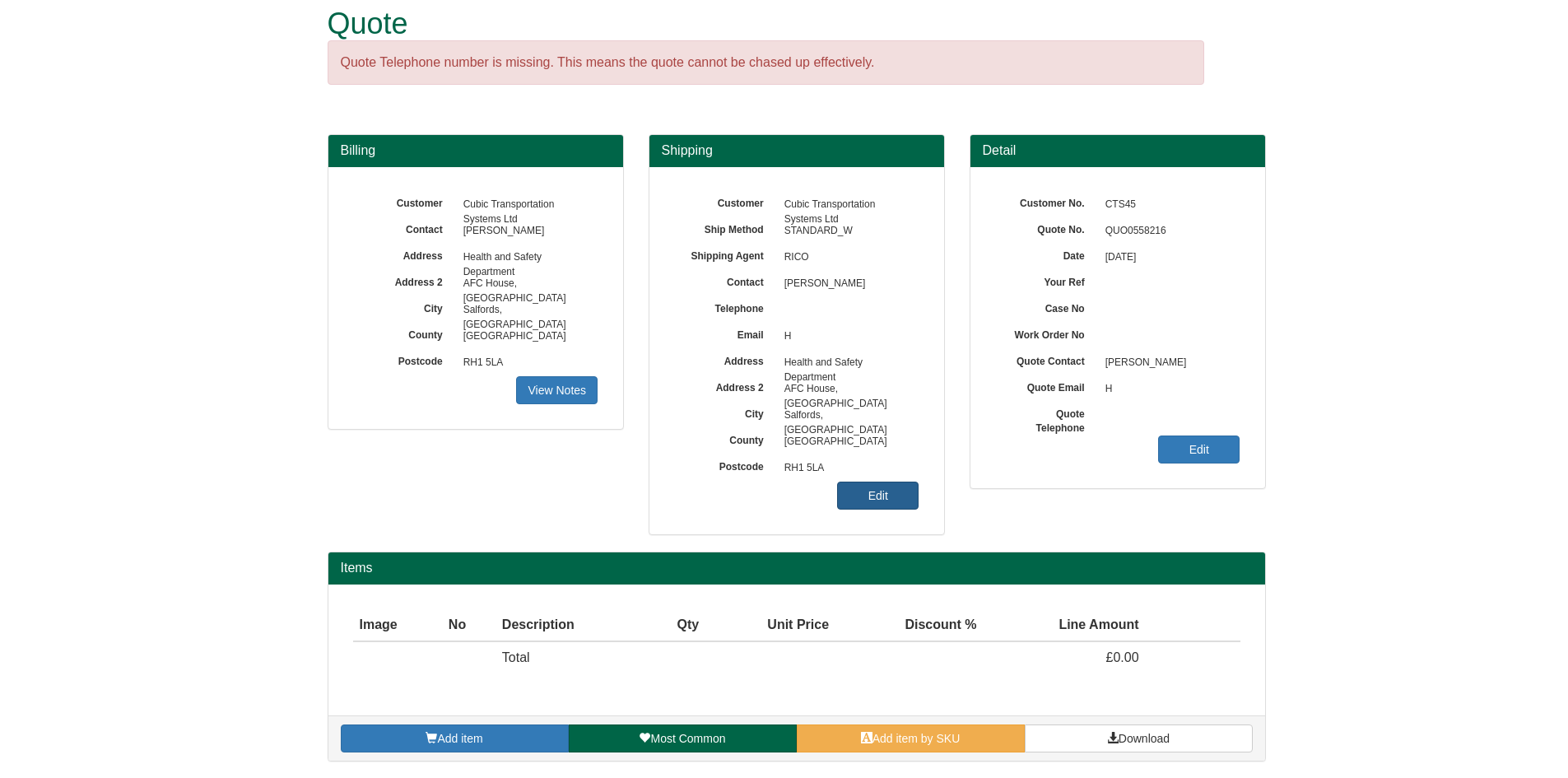
click at [855, 508] on link "Edit" at bounding box center [878, 496] width 81 height 28
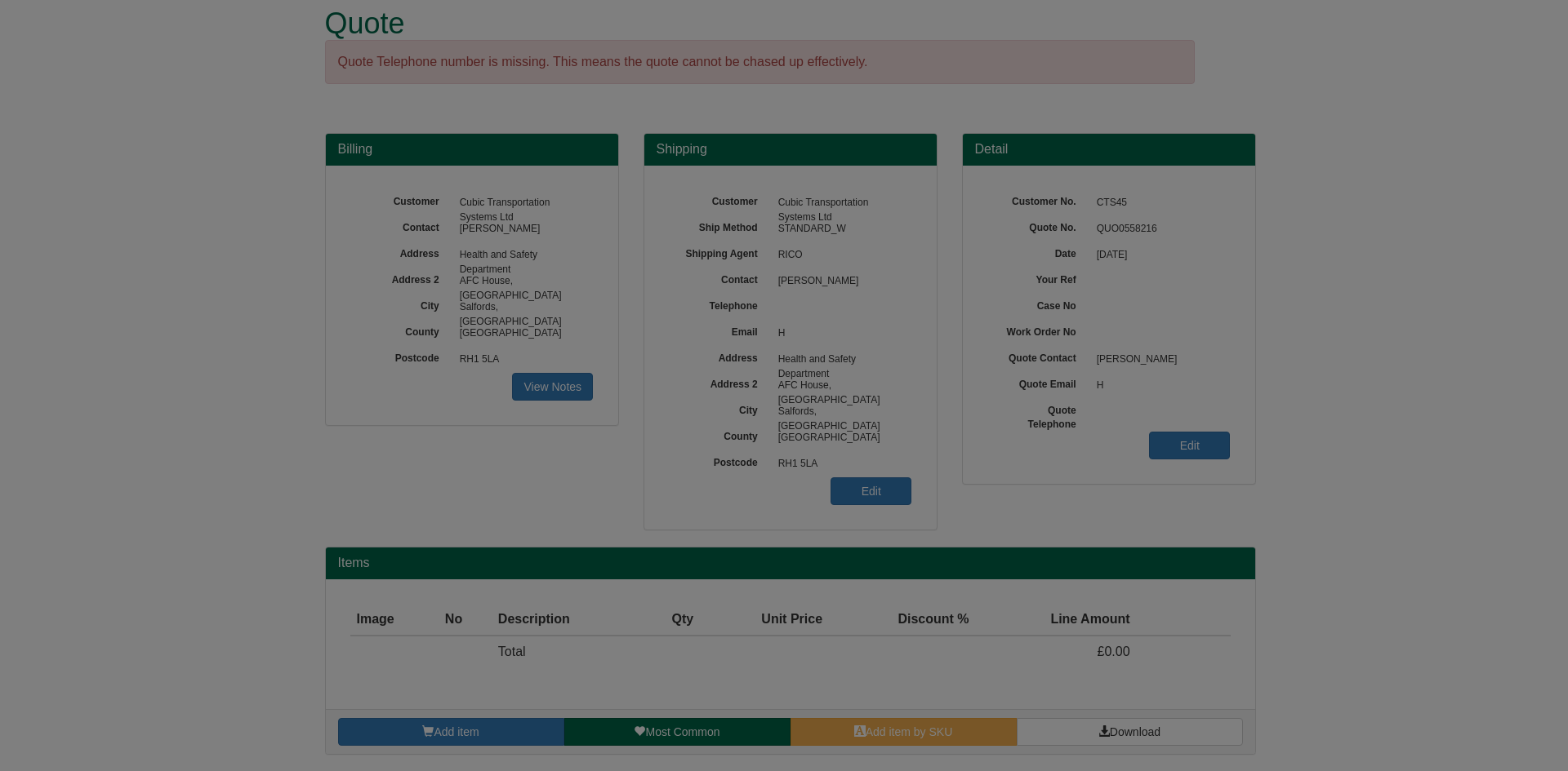
scroll to position [0, 0]
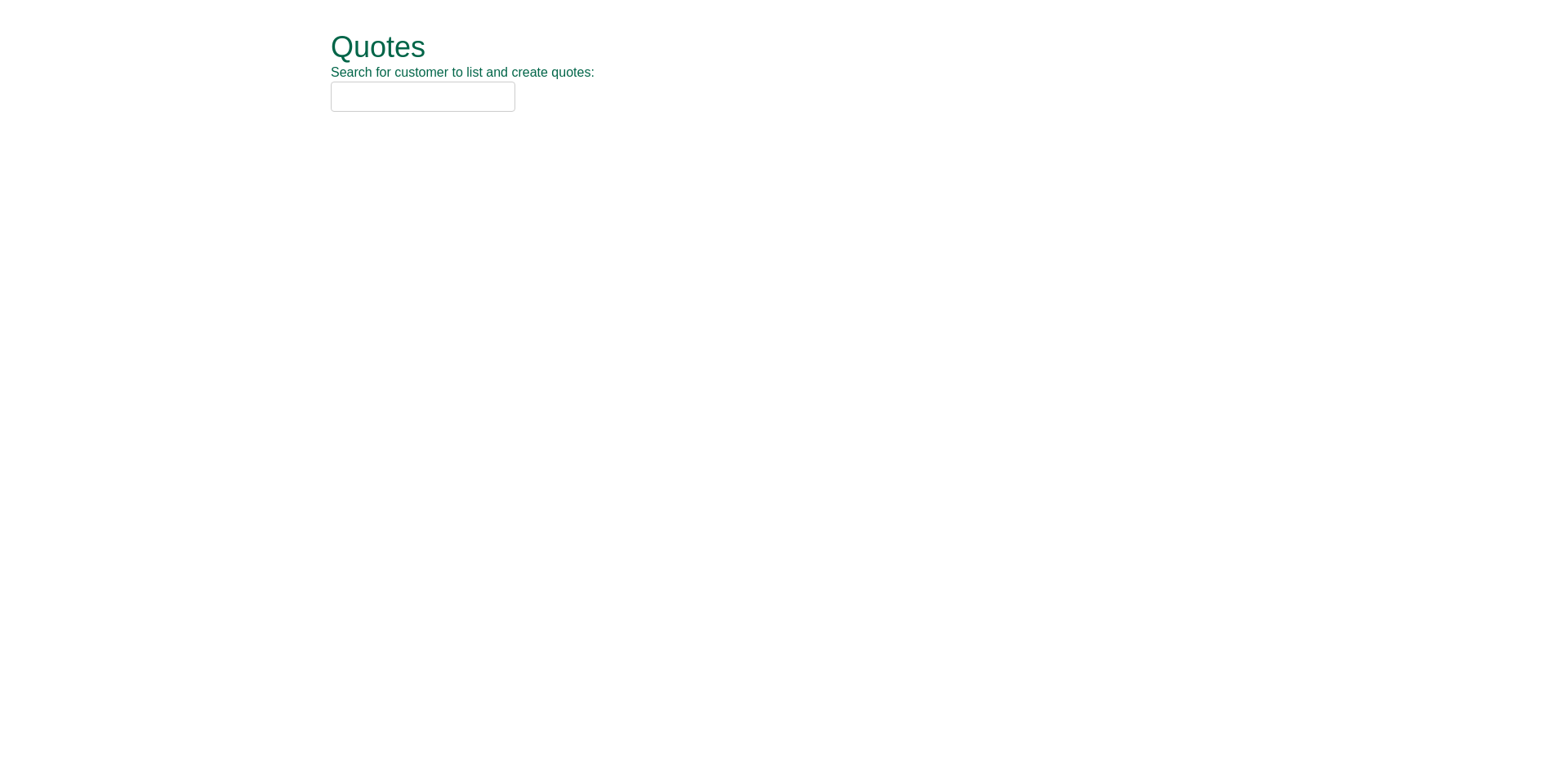
click at [389, 103] on input "text" at bounding box center [423, 96] width 185 height 30
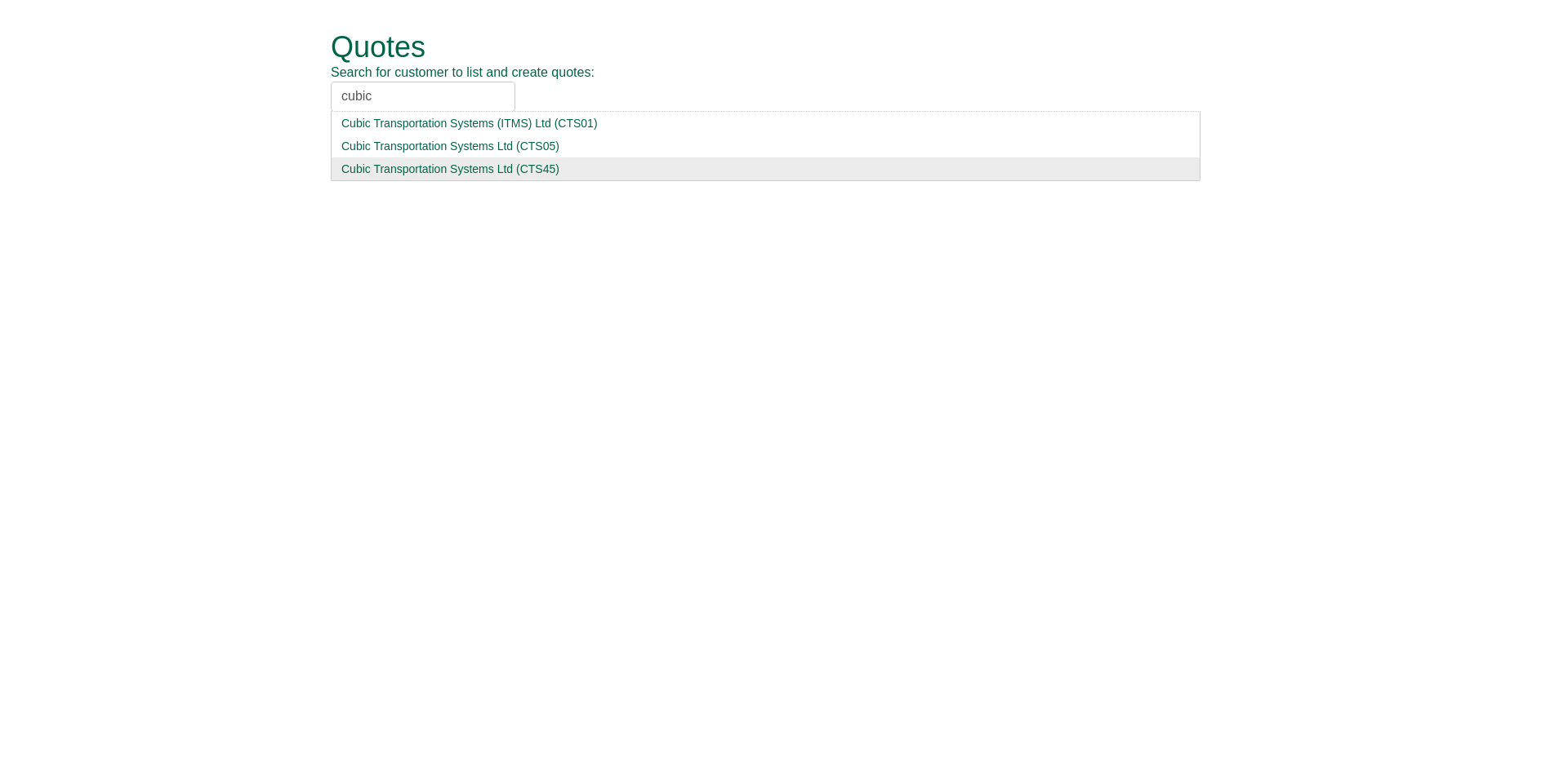
type input "cubic"
click at [433, 168] on div "Cubic Transportation Systems Ltd (CTS45)" at bounding box center [766, 169] width 848 height 16
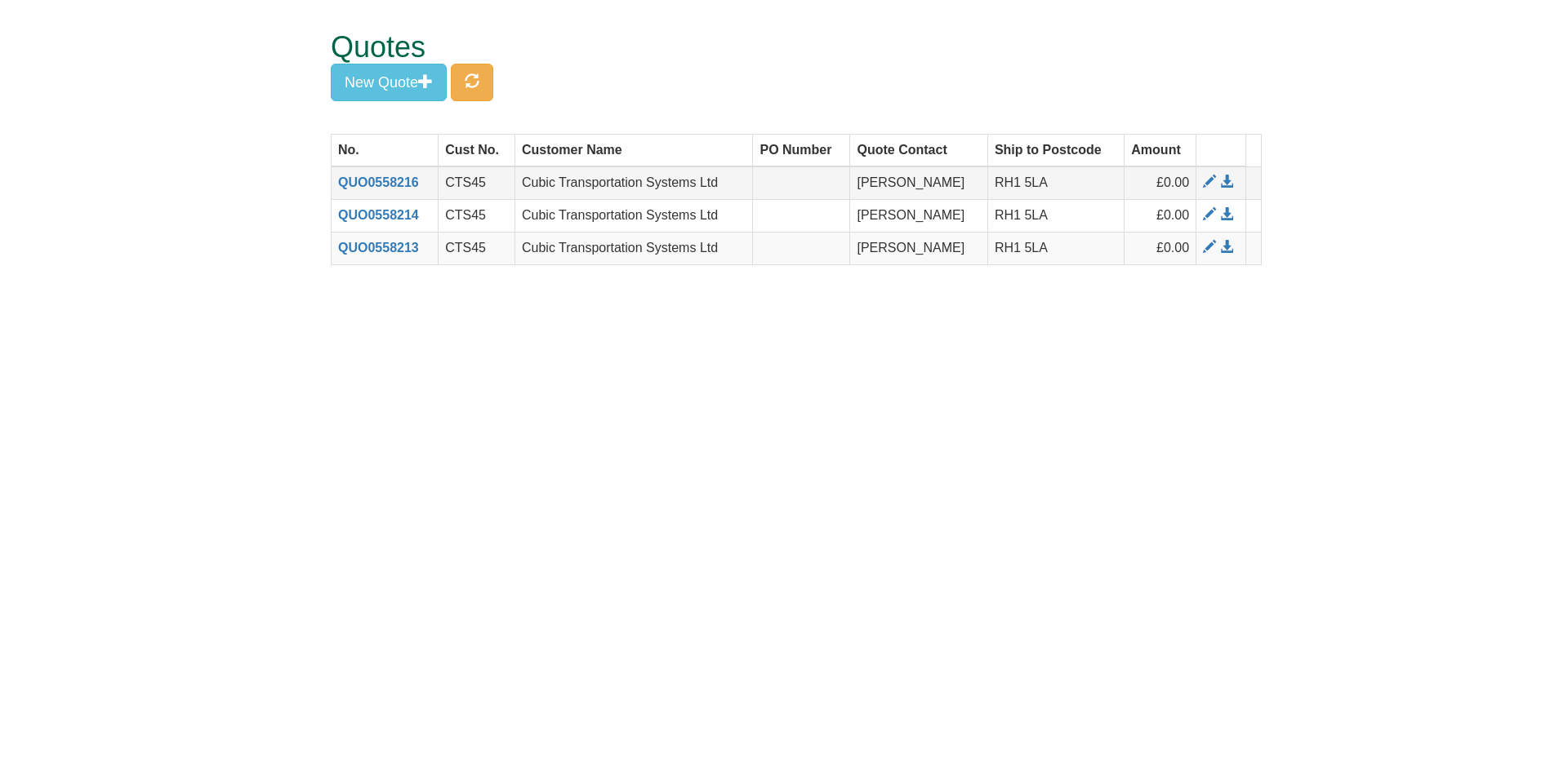
click at [372, 194] on th "QUO0558216" at bounding box center [385, 183] width 107 height 33
click at [379, 179] on link "QUO0558216" at bounding box center [378, 182] width 80 height 14
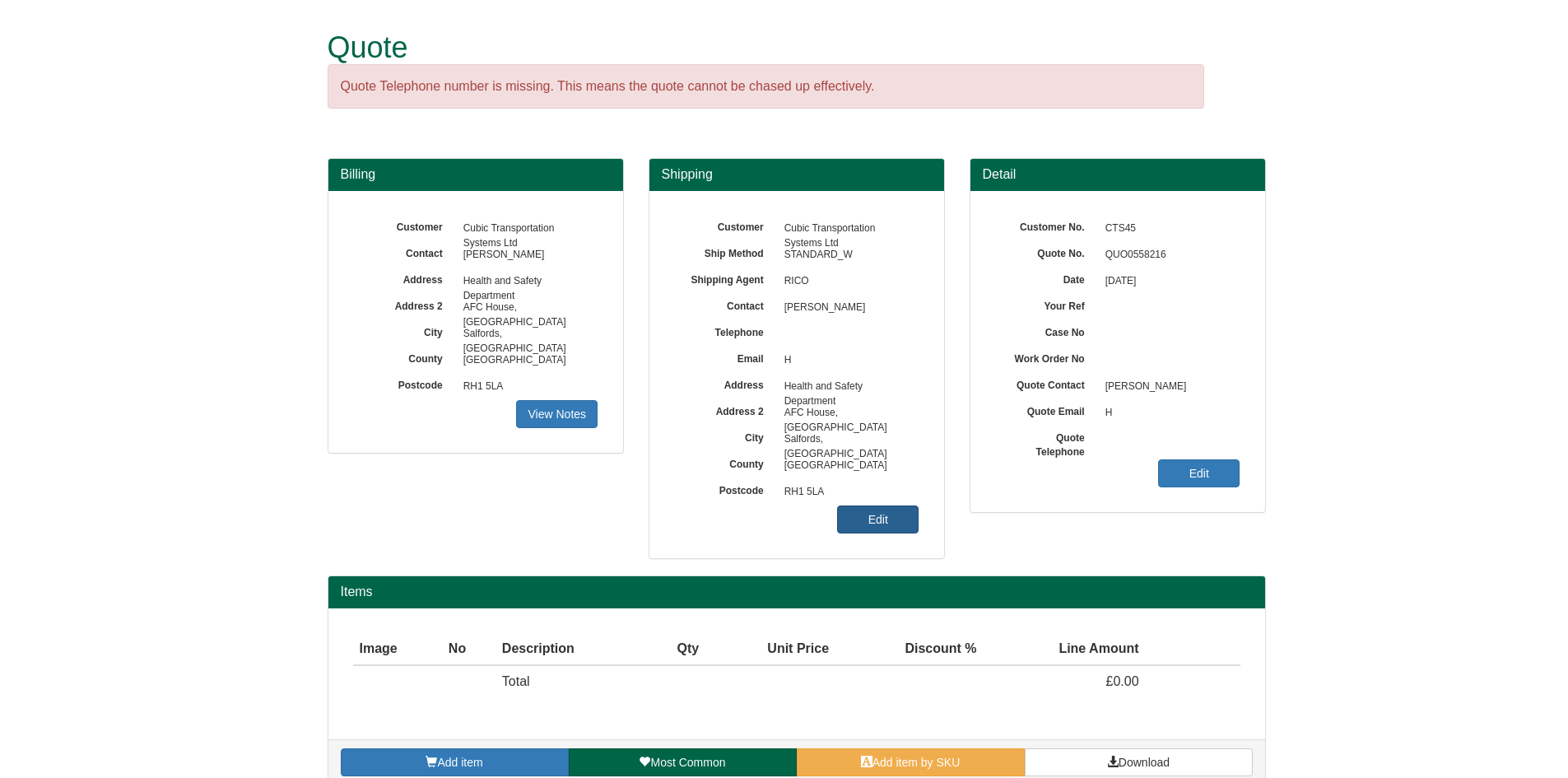
click at [889, 514] on link "Edit" at bounding box center [878, 520] width 81 height 28
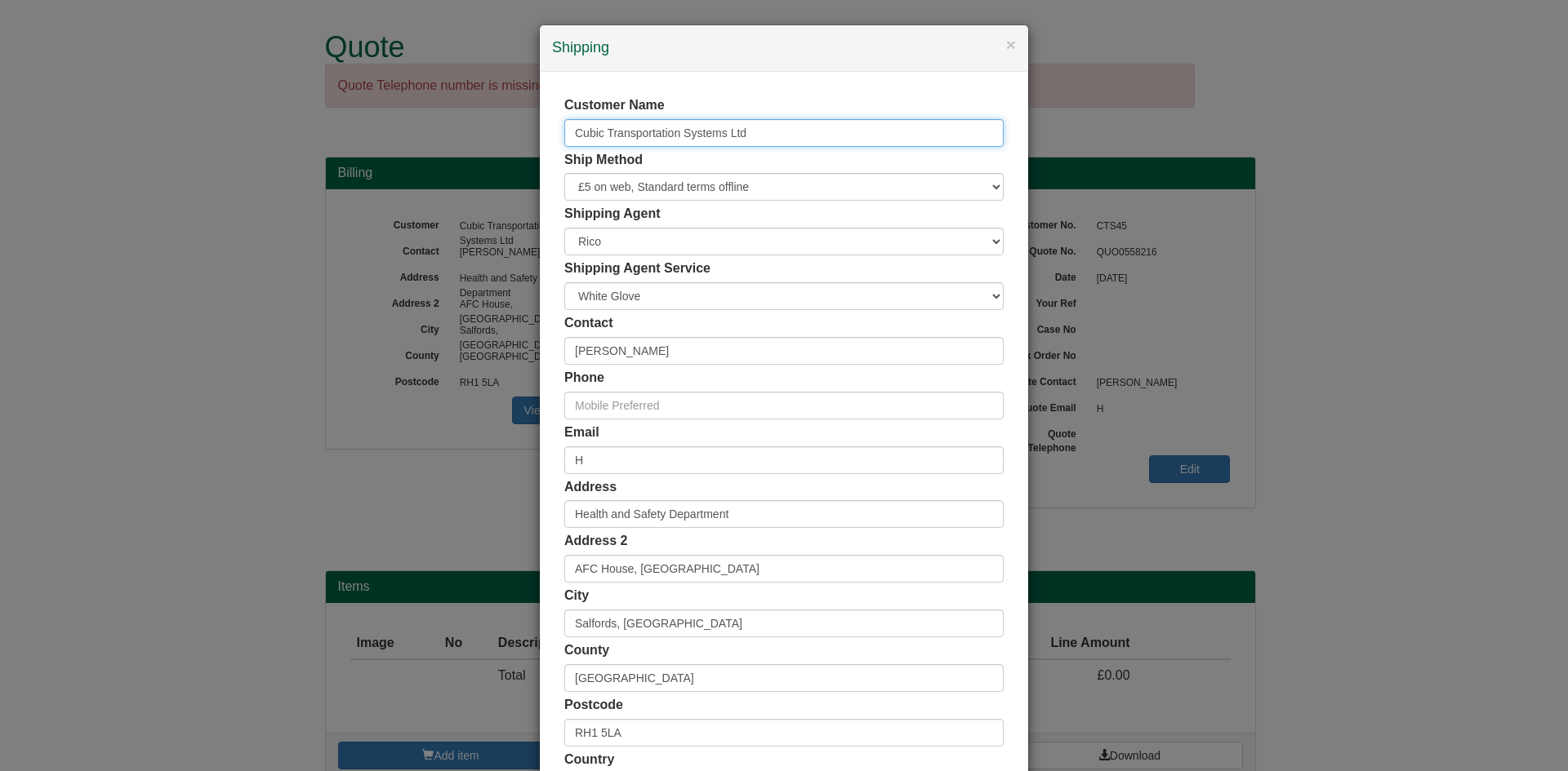
drag, startPoint x: 773, startPoint y: 124, endPoint x: 387, endPoint y: 125, distance: 386.0
click at [387, 125] on div "× Shipping Customer Name Cubic Transportation Systems Ltd Ship Method Free of C…" at bounding box center [784, 386] width 1568 height 771
type input "[PERSON_NAME]"
drag, startPoint x: 638, startPoint y: 460, endPoint x: 422, endPoint y: 451, distance: 216.2
click at [422, 451] on div "× Shipping Customer Name [PERSON_NAME] Ship Method Free of Charge £5 Flat Rate …" at bounding box center [784, 386] width 1568 height 771
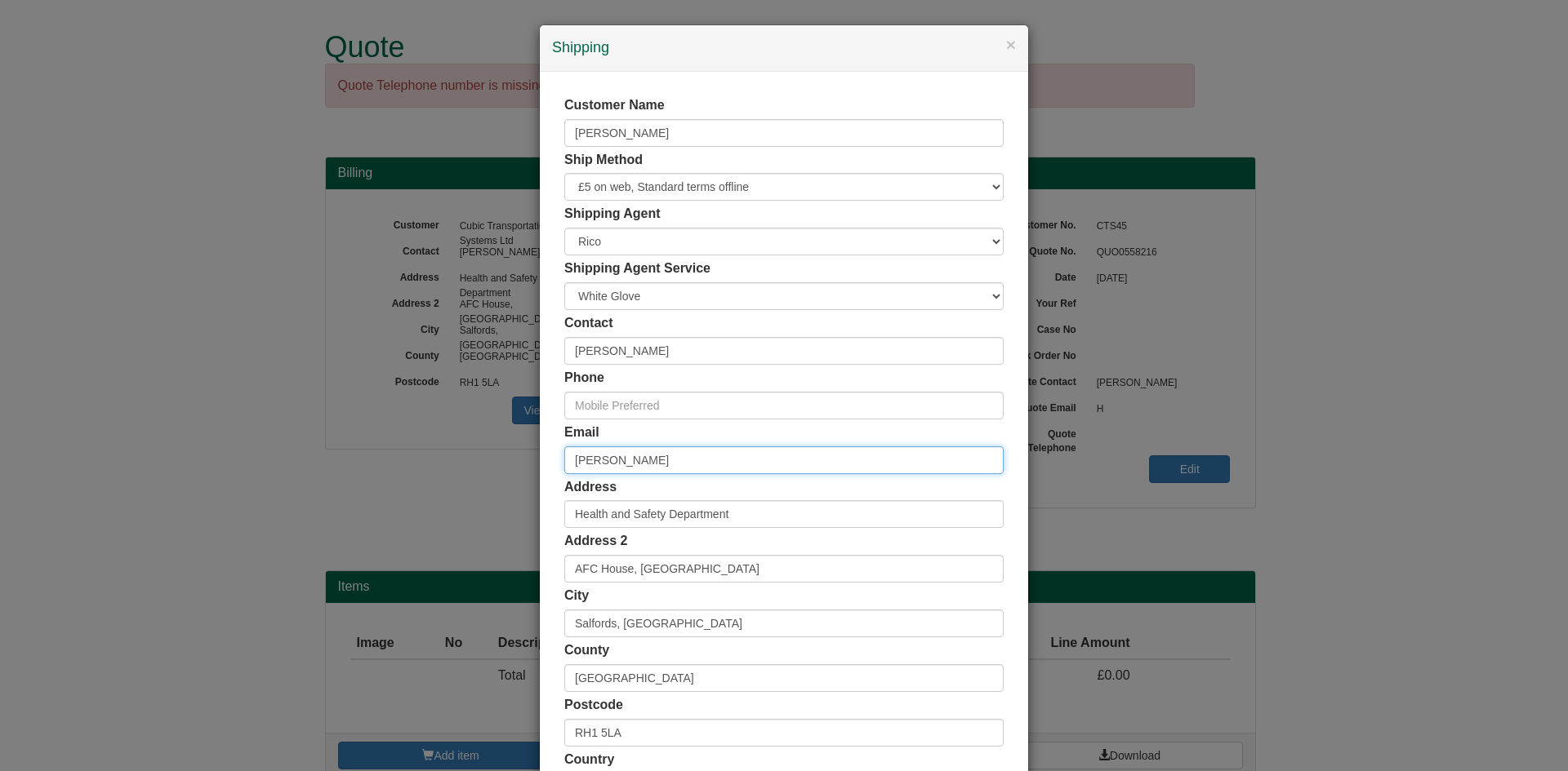
type input "[PERSON_NAME][EMAIL_ADDRESS][PERSON_NAME][DOMAIN_NAME]"
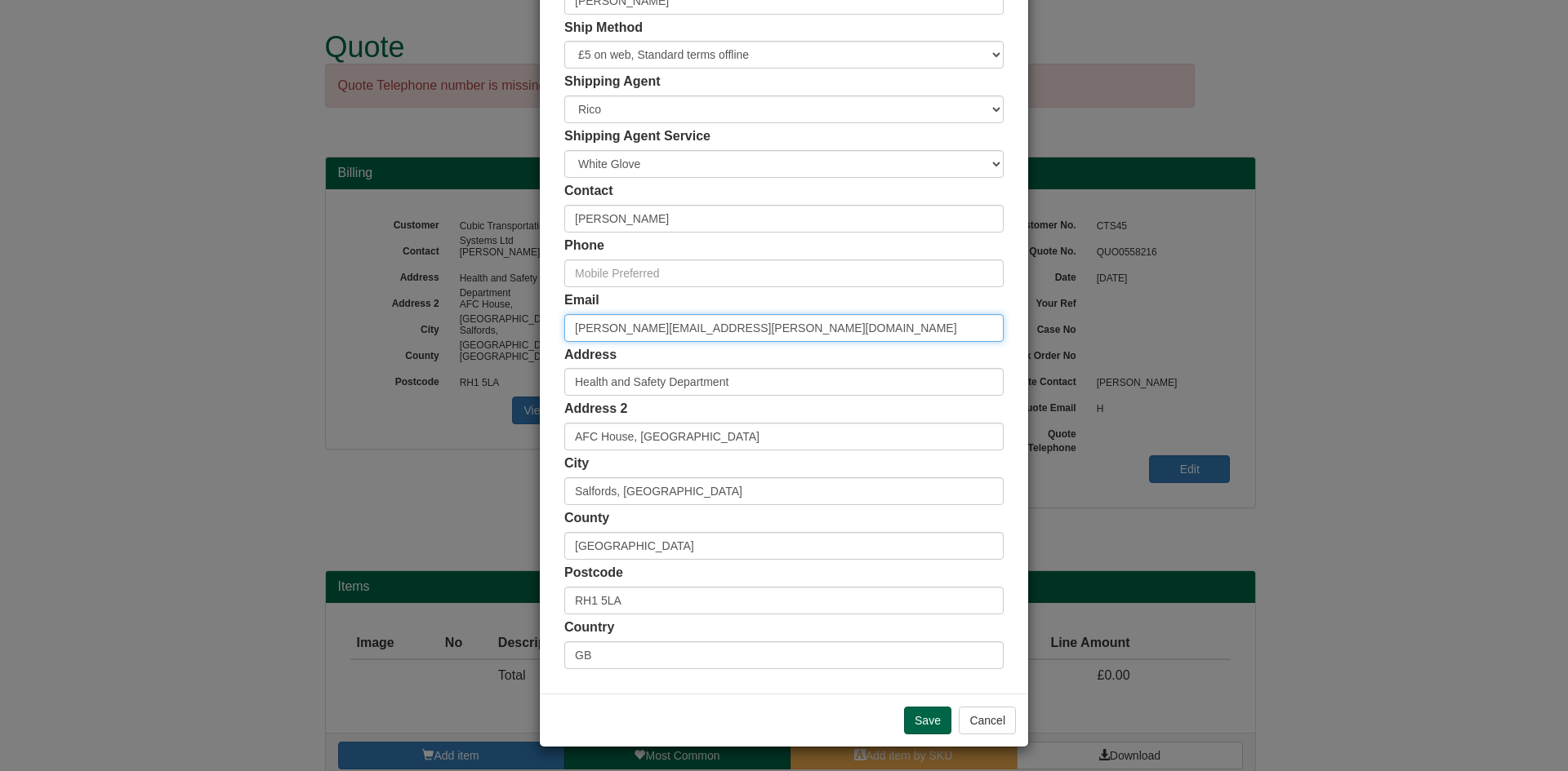
scroll to position [133, 0]
click at [916, 725] on input "Save" at bounding box center [927, 720] width 48 height 27
click at [922, 717] on input "Save" at bounding box center [927, 720] width 48 height 27
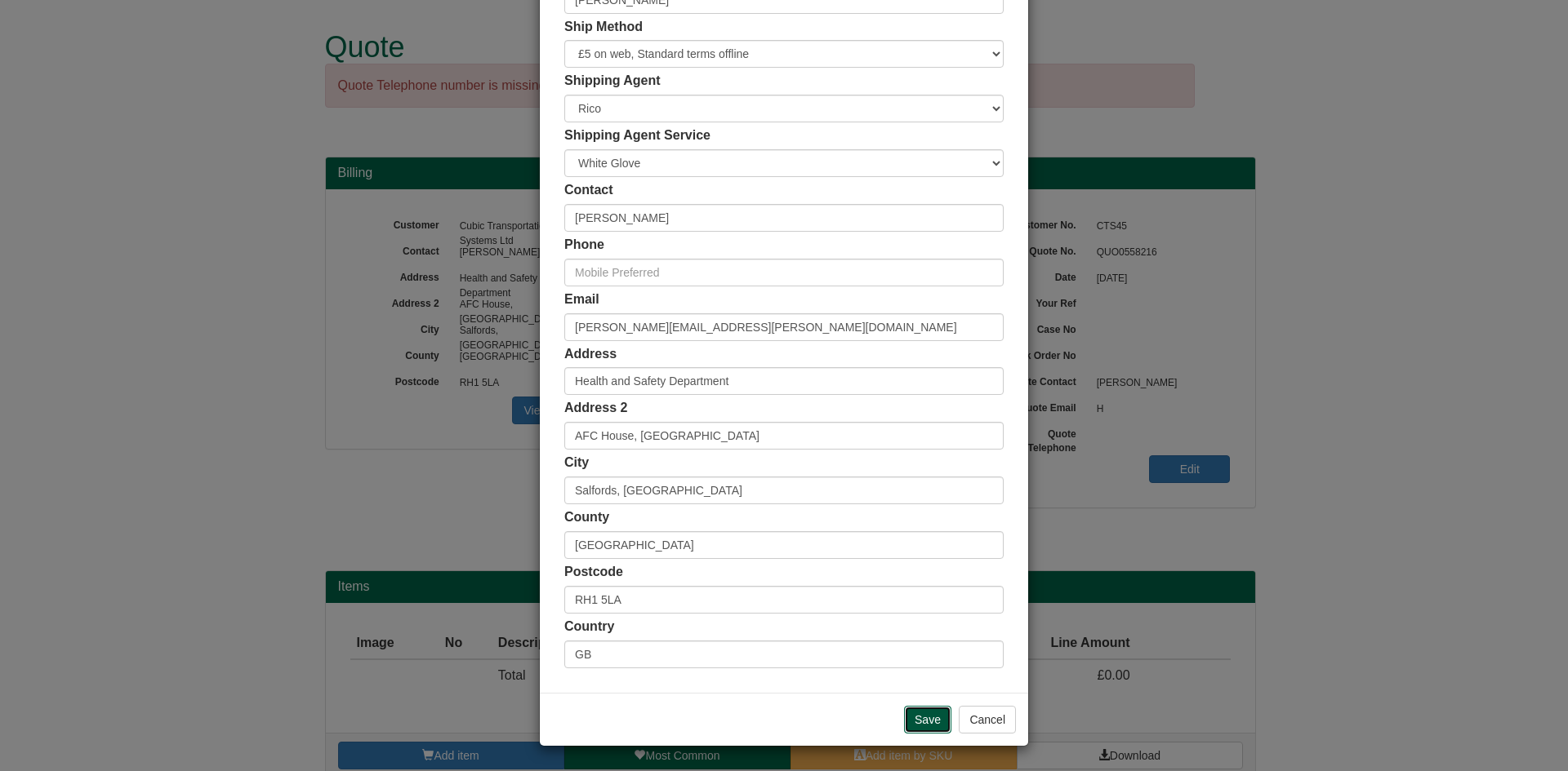
click at [922, 717] on input "Save" at bounding box center [927, 720] width 48 height 27
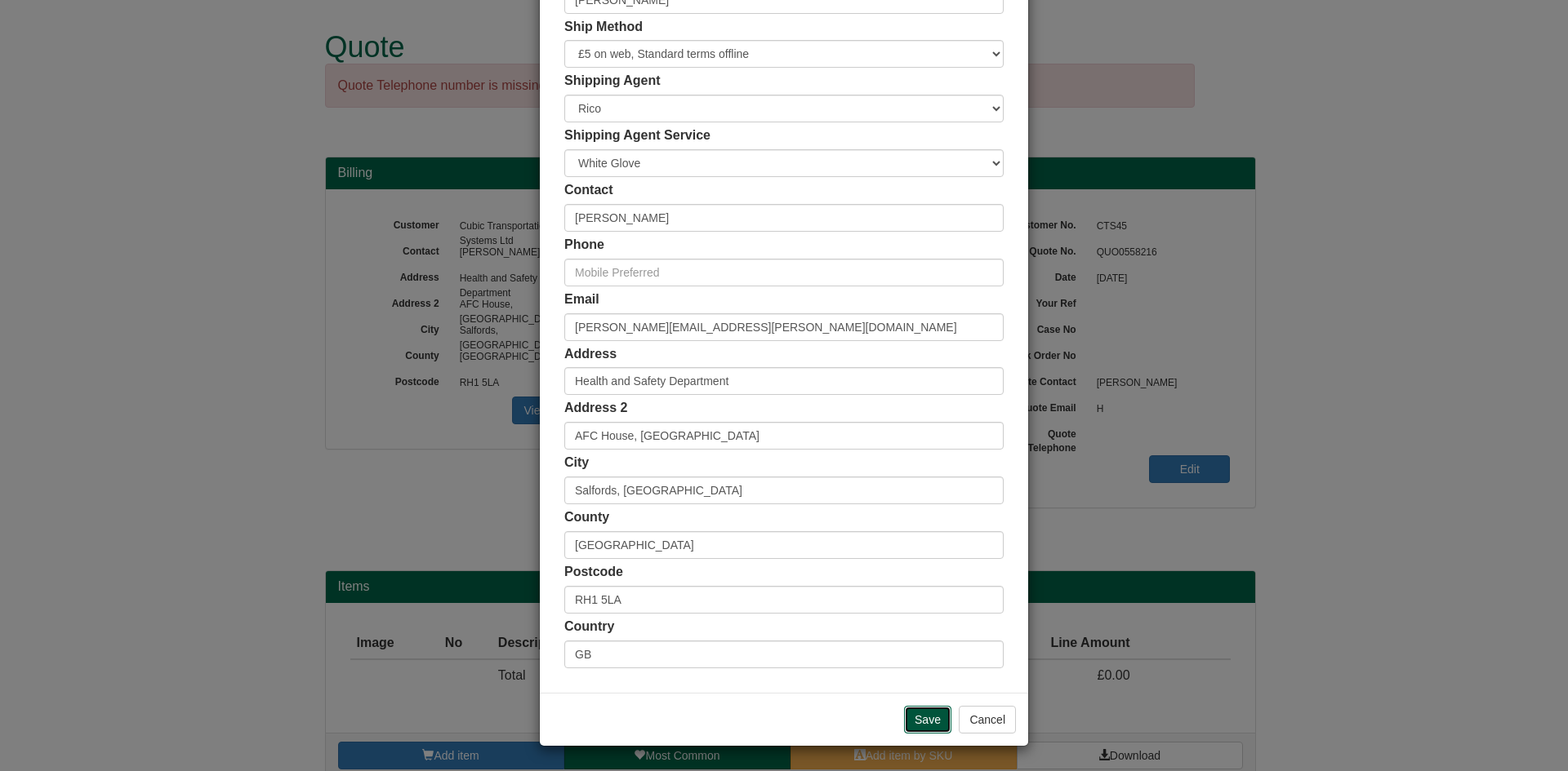
click at [922, 717] on input "Save" at bounding box center [927, 720] width 48 height 27
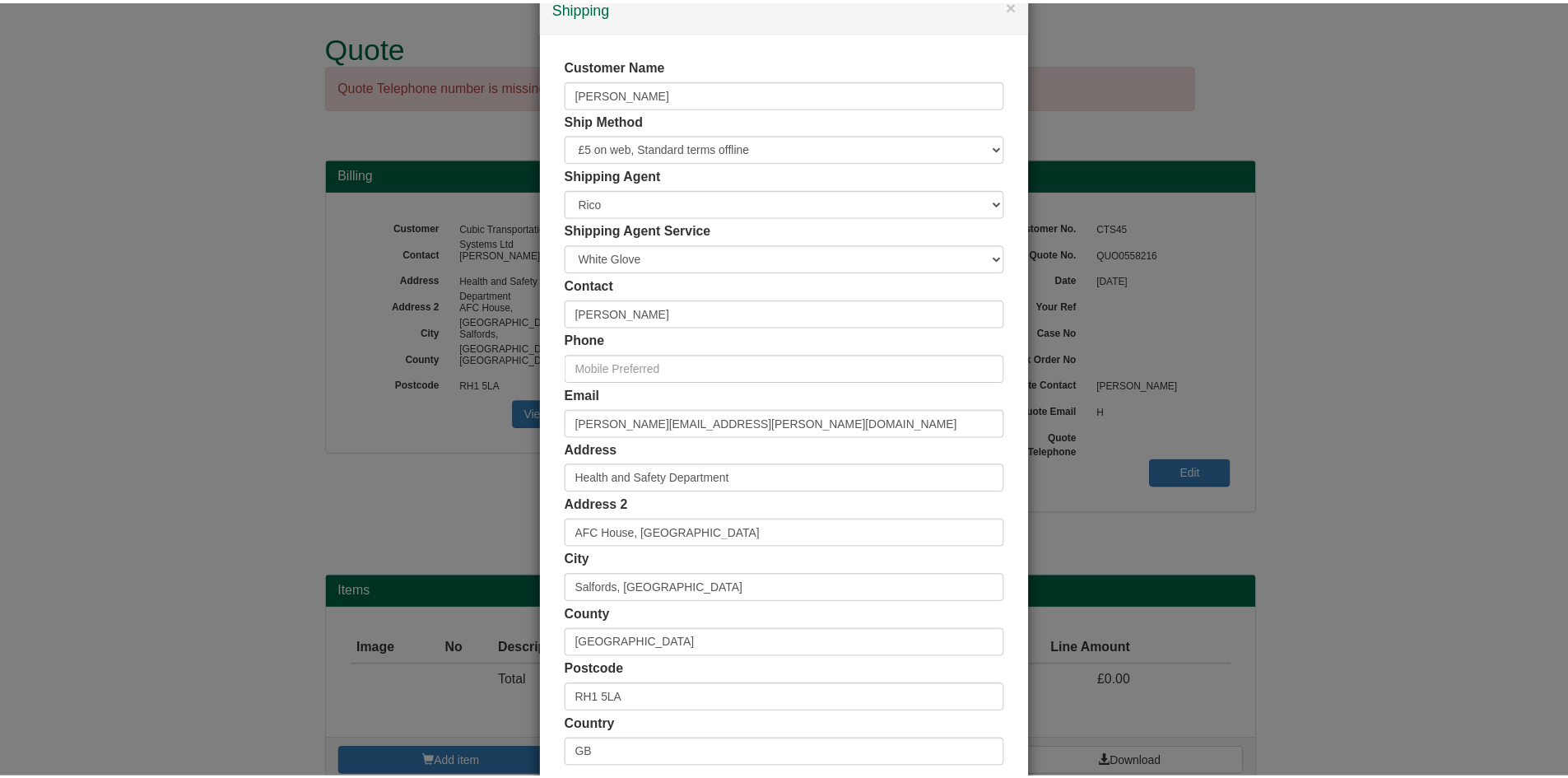
scroll to position [0, 0]
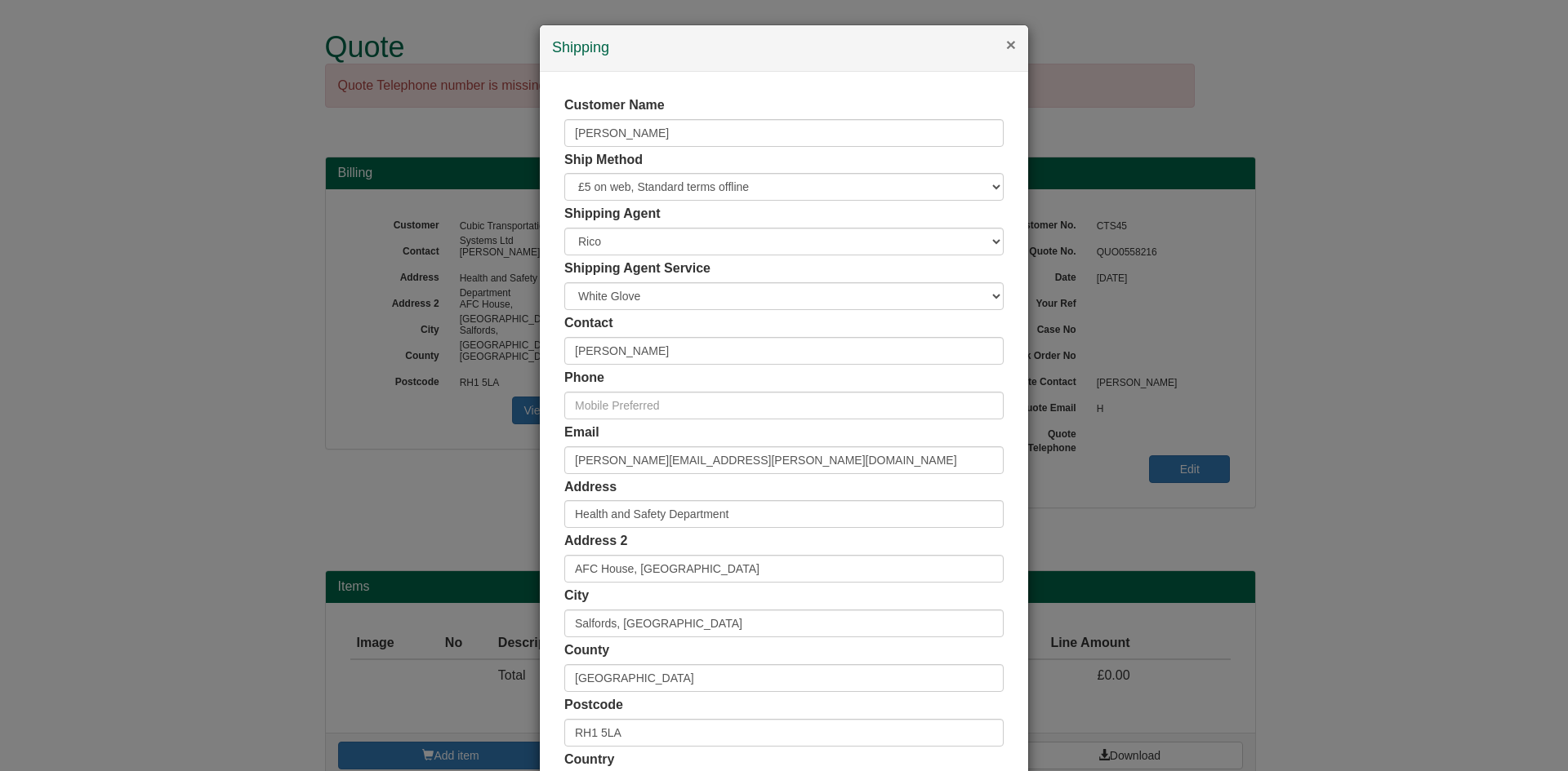
click at [1007, 46] on button "×" at bounding box center [1011, 44] width 10 height 17
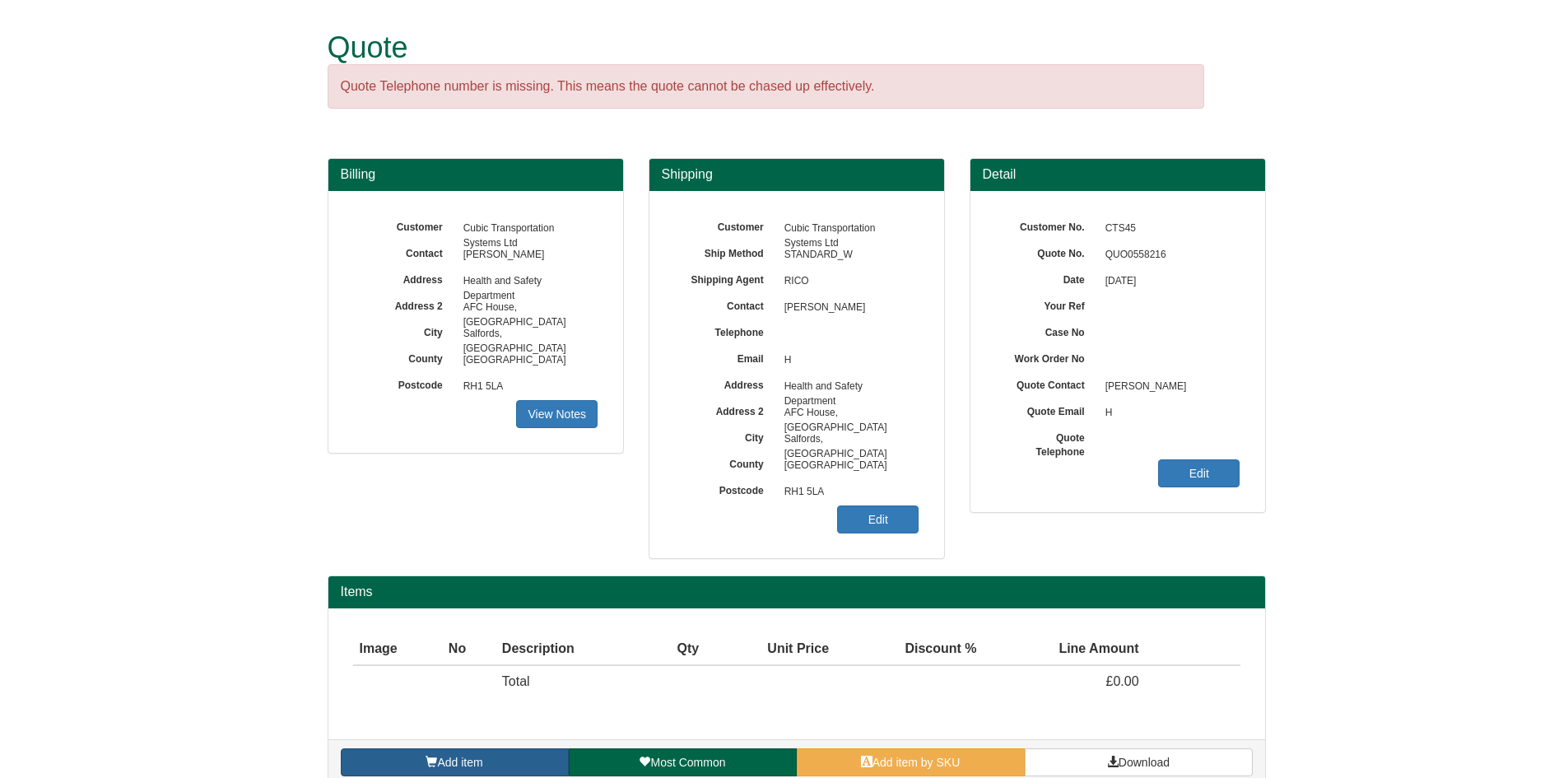
click at [477, 749] on link "Add item" at bounding box center [455, 762] width 228 height 28
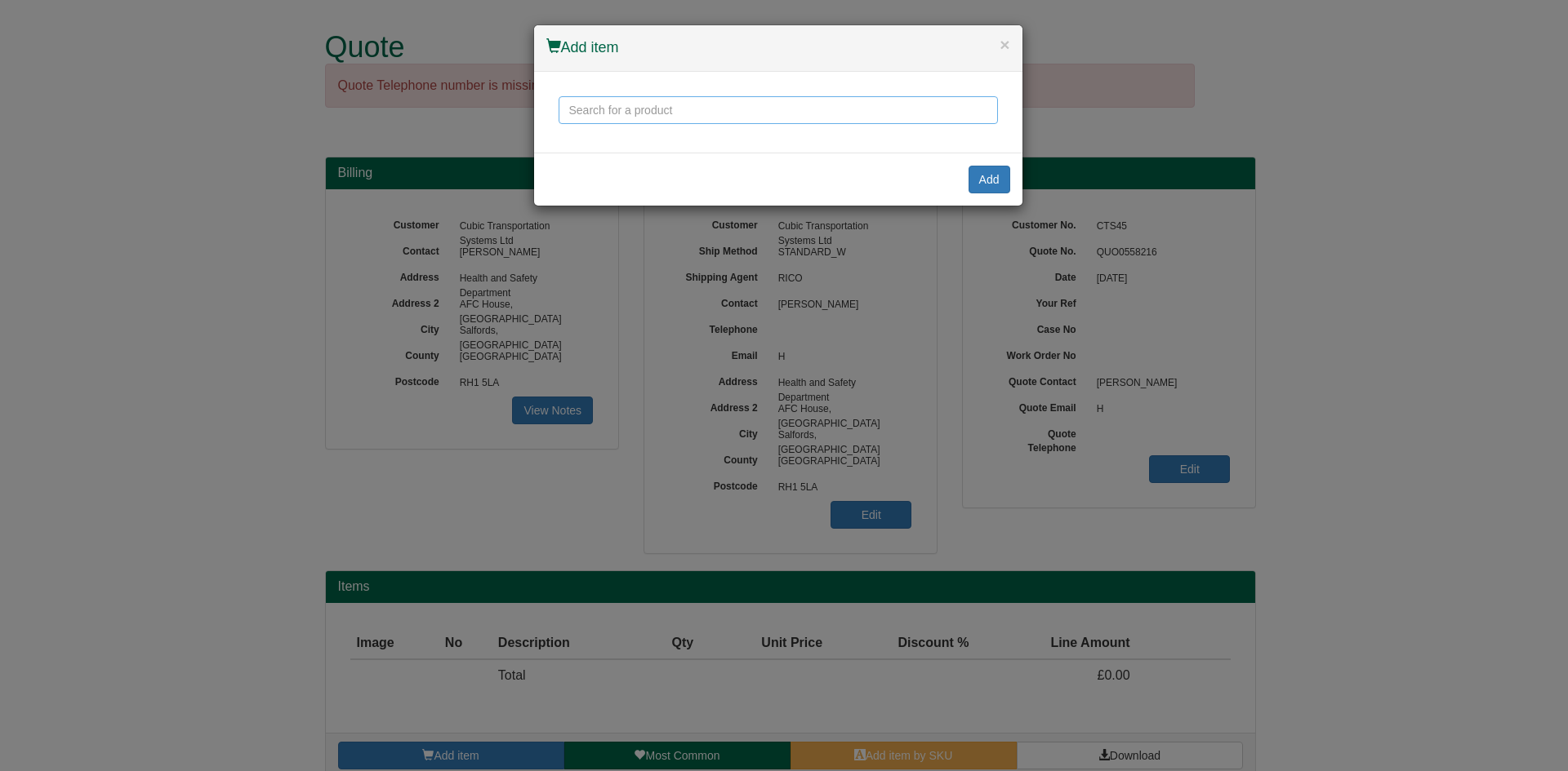
click at [690, 106] on input "text" at bounding box center [778, 110] width 440 height 27
type input "t"
type input "a"
click at [611, 106] on input "text" at bounding box center [778, 110] width 440 height 27
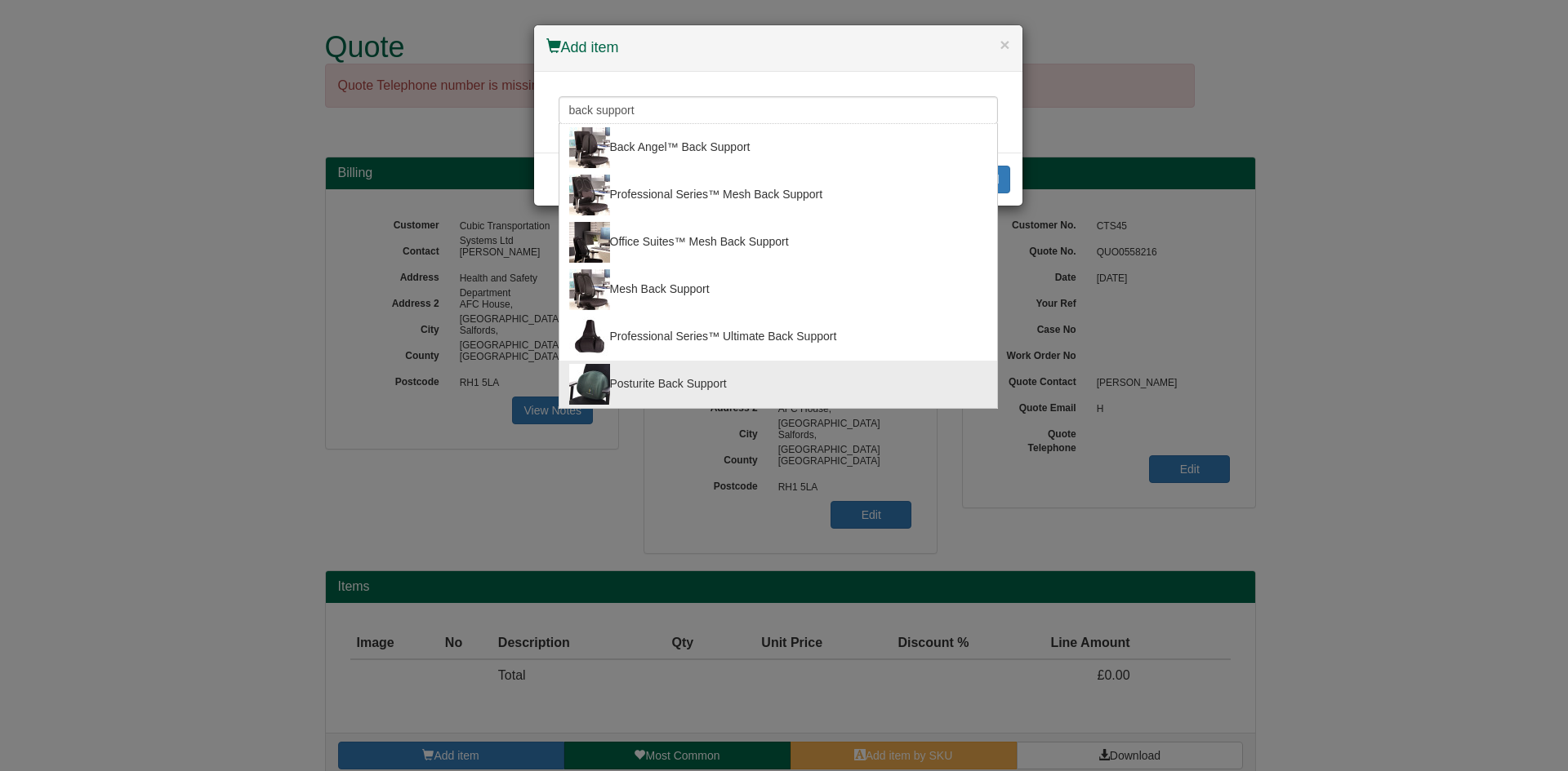
click at [707, 371] on div "Posturite Back Support" at bounding box center [779, 385] width 418 height 41
type input "Posturite Back Support"
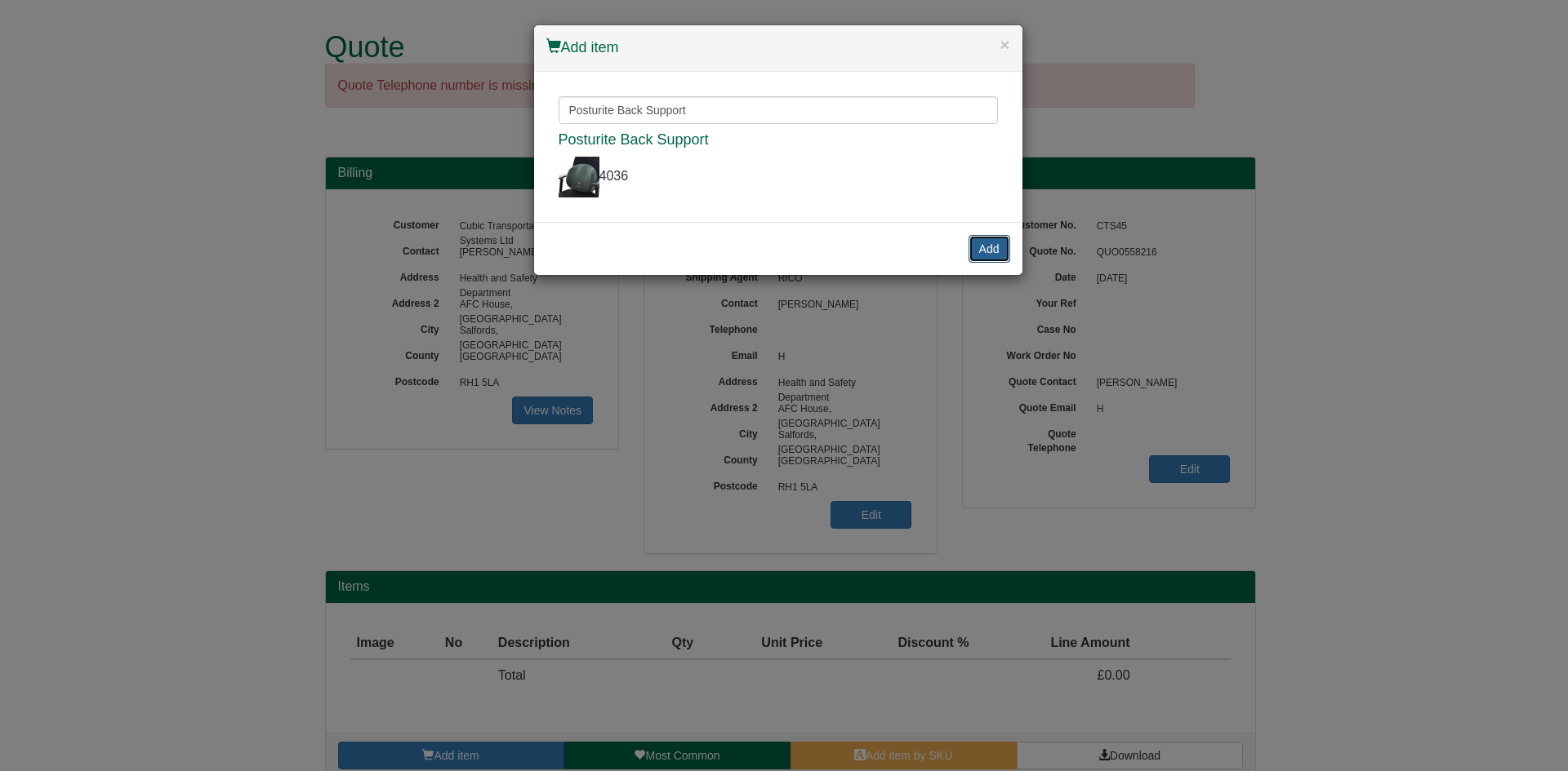
click at [983, 254] on button "Add" at bounding box center [990, 248] width 42 height 27
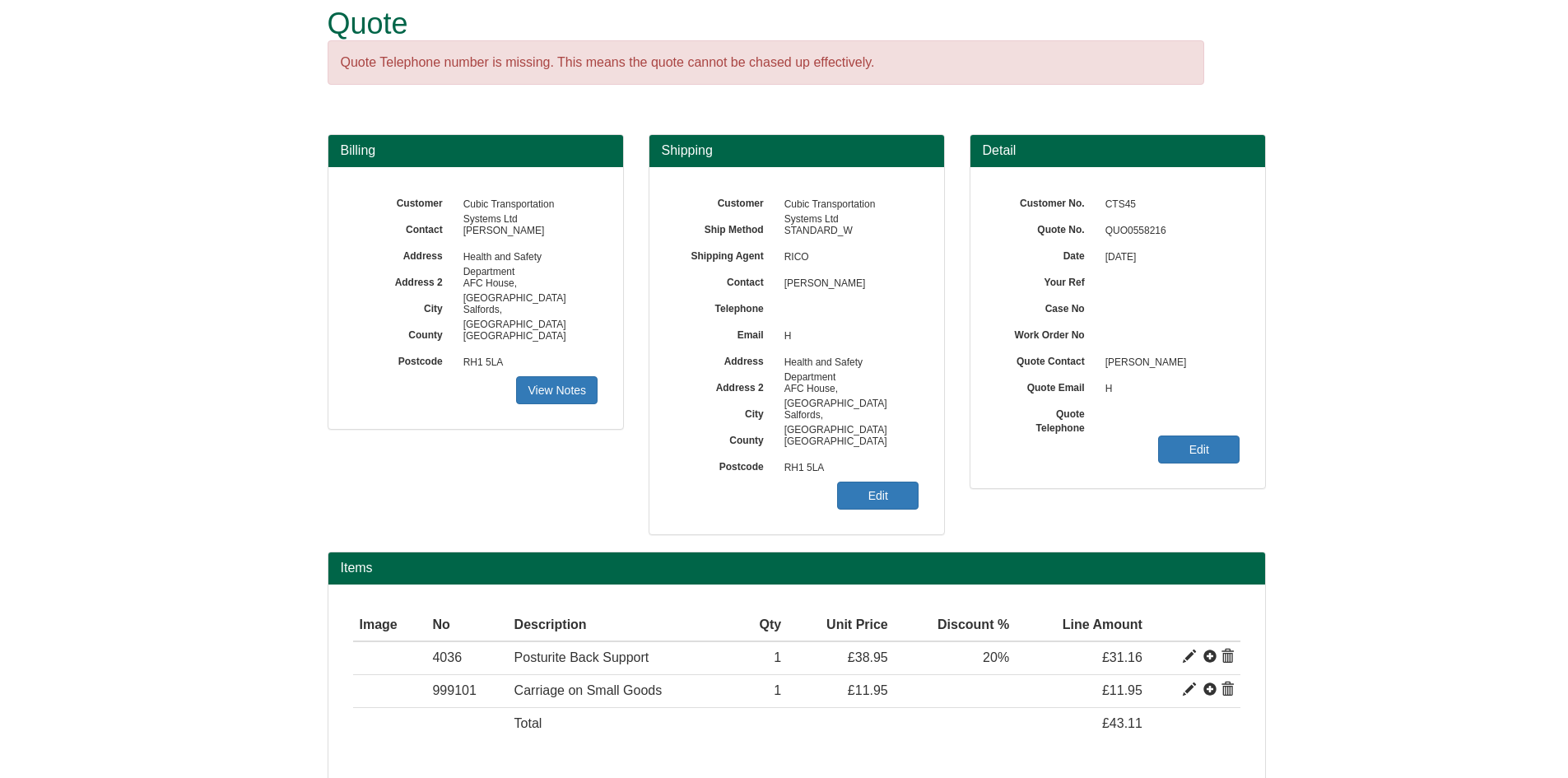
scroll to position [89, 0]
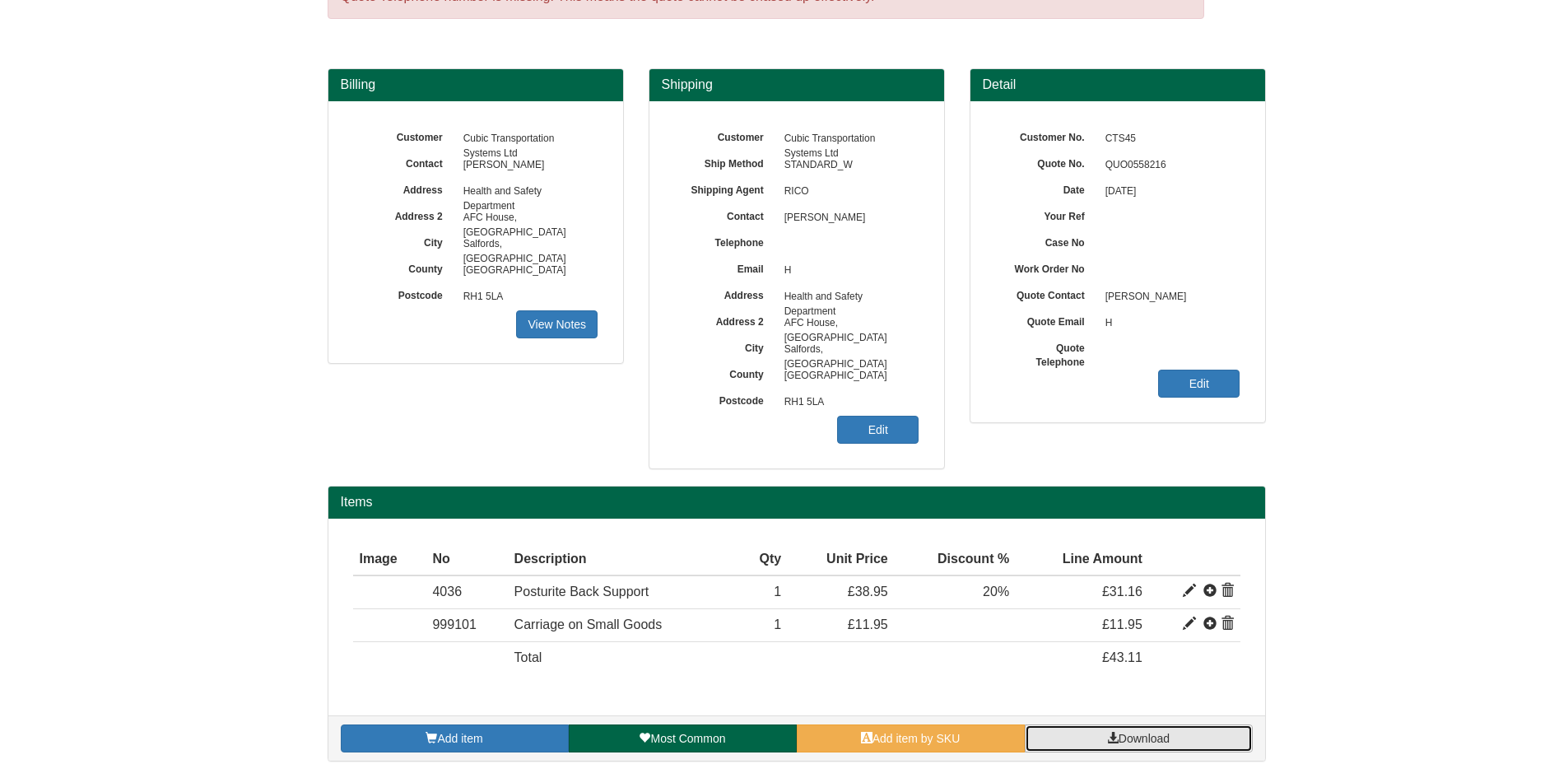
click at [1133, 740] on span "Download" at bounding box center [1143, 738] width 51 height 13
